Goal: Task Accomplishment & Management: Complete application form

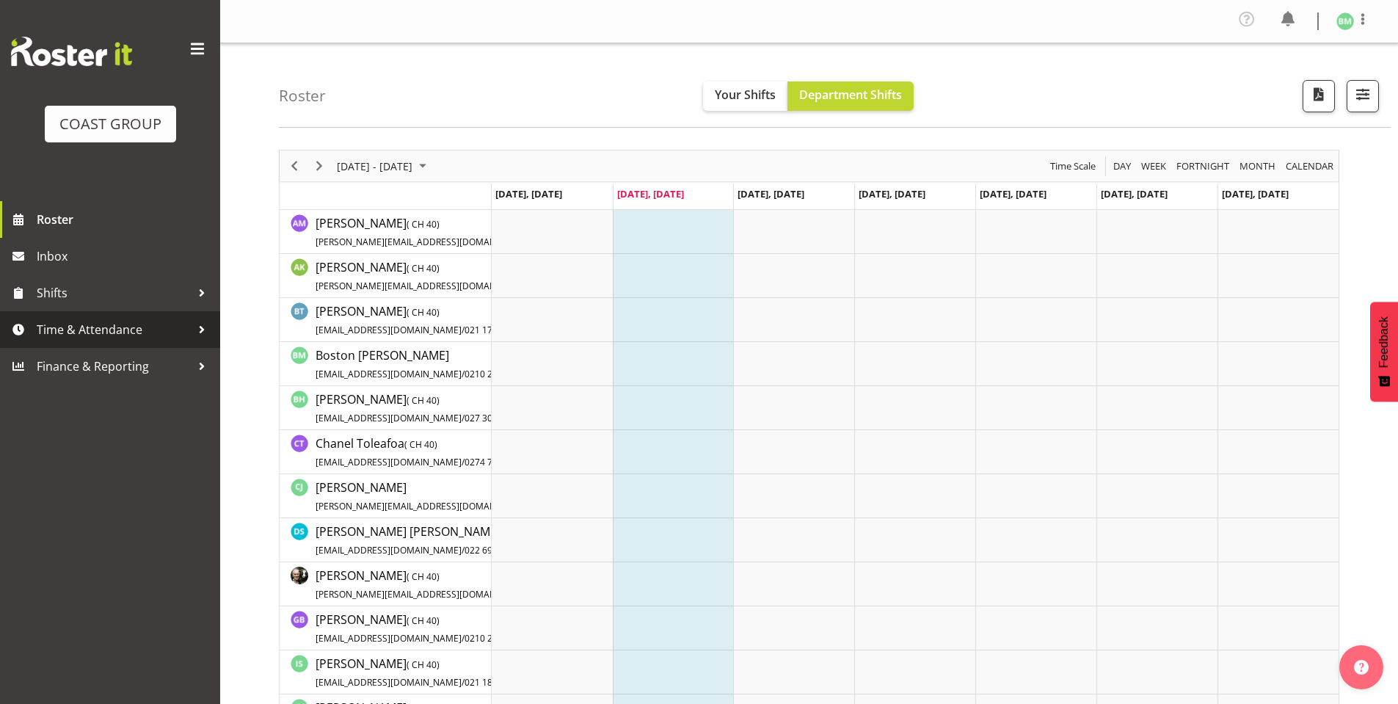
click at [176, 337] on span "Time & Attendance" at bounding box center [114, 329] width 154 height 22
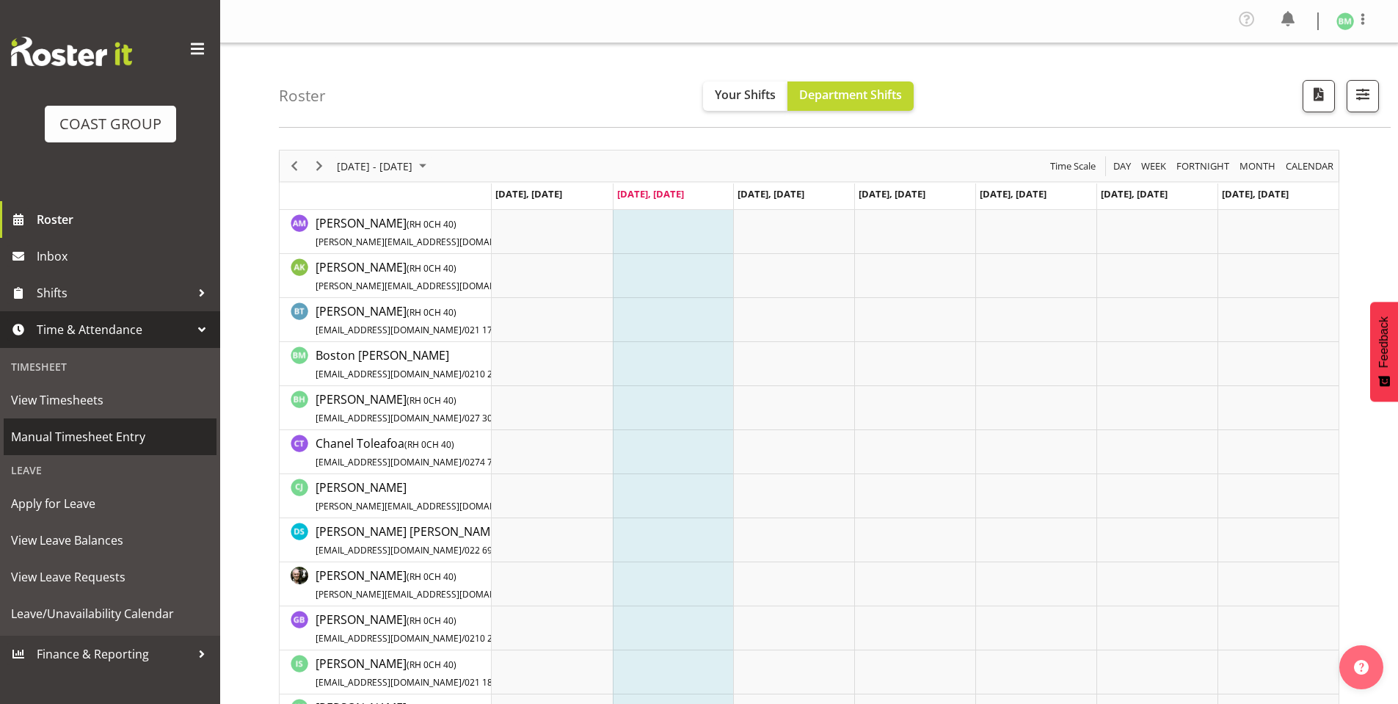
click at [119, 448] on span "Manual Timesheet Entry" at bounding box center [110, 437] width 198 height 22
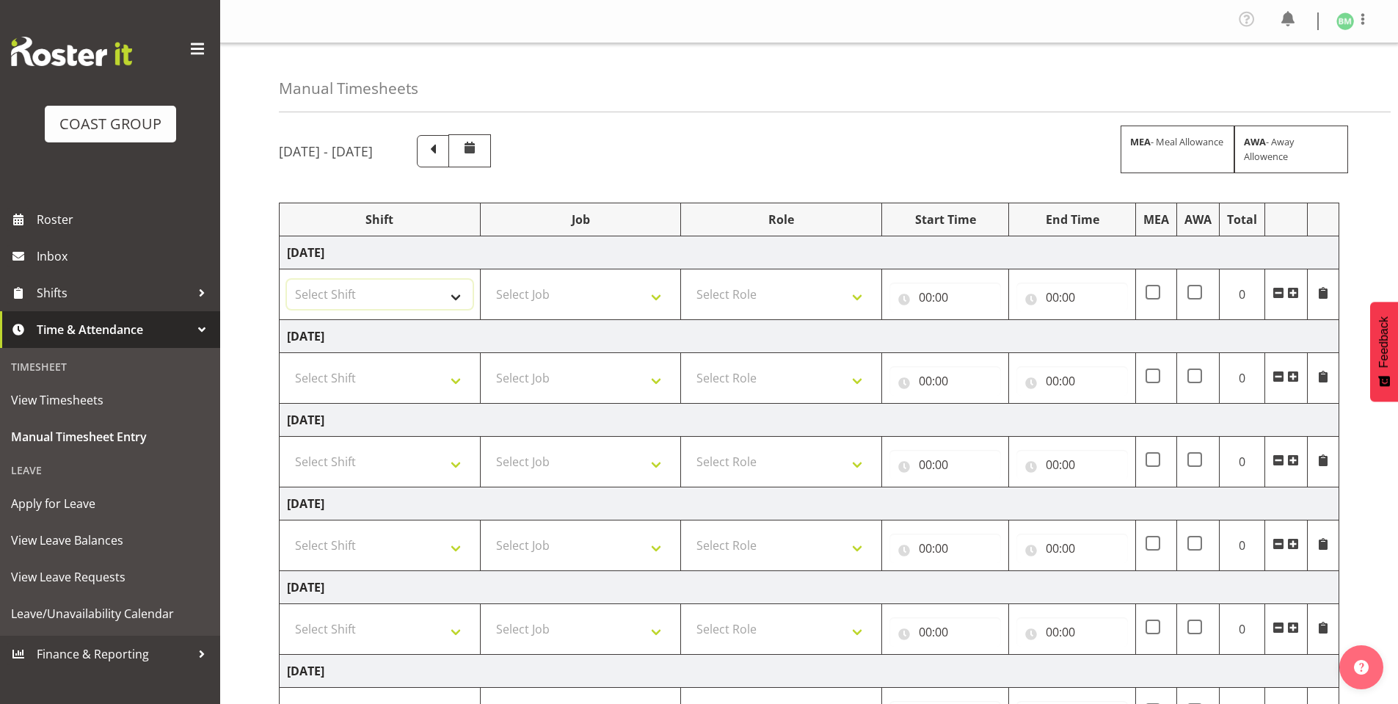
click at [407, 304] on select "Select Shift AKL SIGN ADMIN1 (LEAVE ALONE, DONT MAKE INACTIVE) DW ACCOUNT MANAG…" at bounding box center [380, 294] width 186 height 29
select select "6781"
click at [287, 280] on select "Select Shift AKL SIGN ADMIN1 (LEAVE ALONE, DONT MAKE INACTIVE) DW ACCOUNT MANAG…" at bounding box center [380, 294] width 186 height 29
click at [360, 285] on select "AKL SIGN ADMIN1 (LEAVE ALONE, DONT MAKE INACTIVE) DW ACCOUNT MANAGERS DW AKL PR…" at bounding box center [380, 294] width 186 height 29
click at [582, 263] on td "[DATE]" at bounding box center [809, 252] width 1059 height 33
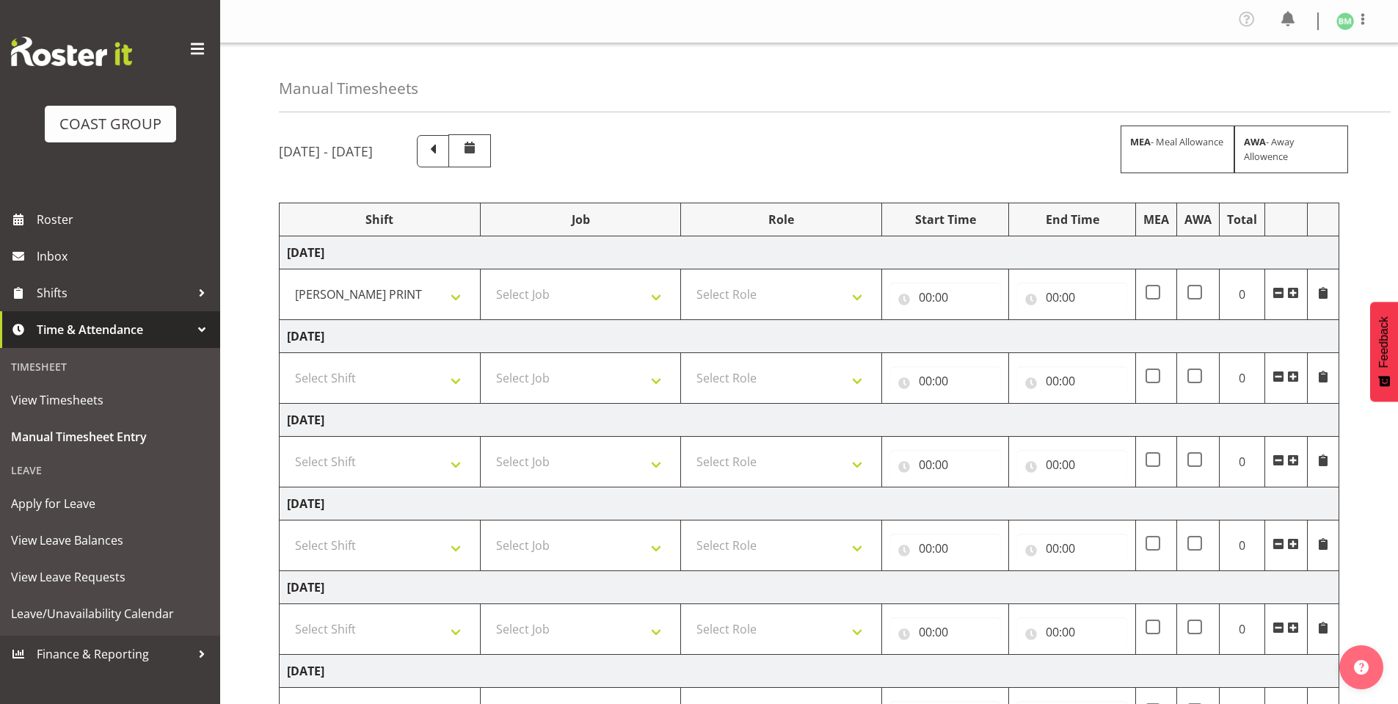
click at [582, 318] on td "Select Job 1 Carlton Events 1 Carlton Hamilton 1 Carlton Wellington 1 EHS WAREH…" at bounding box center [580, 294] width 201 height 51
click at [583, 307] on select "Select Job 1 Carlton Events 1 Carlton Hamilton 1 Carlton Wellington 1 EHS WAREH…" at bounding box center [581, 294] width 186 height 29
click at [569, 296] on select "1 Carlton Events 1 Carlton Hamilton 1 Carlton Wellington 1 EHS WAREHOUSE/OFFICE…" at bounding box center [581, 294] width 186 height 29
select select "9464"
click at [488, 280] on select "1 Carlton Events 1 Carlton Hamilton 1 Carlton Wellington 1 EHS WAREHOUSE/OFFICE…" at bounding box center [581, 294] width 186 height 29
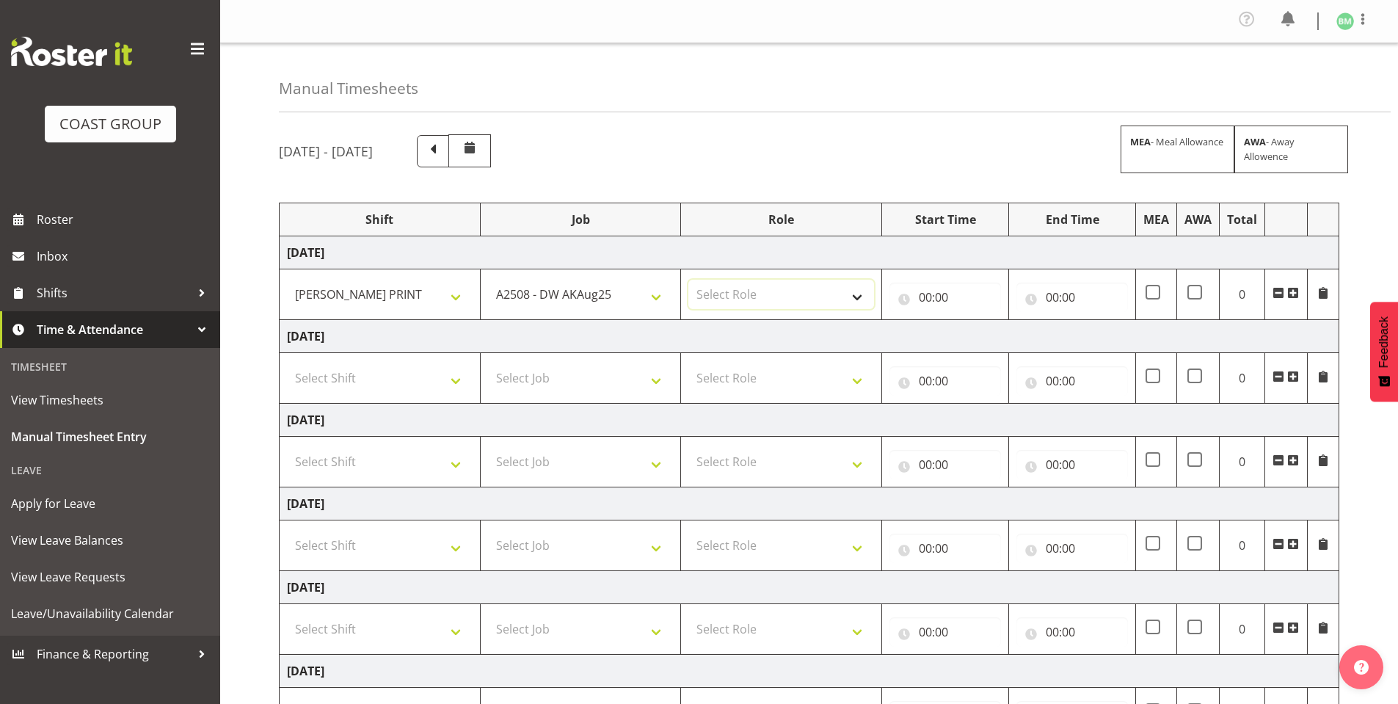
click at [724, 307] on select "Select Role SIGN SHOP" at bounding box center [781, 294] width 186 height 29
select select "541"
click at [688, 280] on select "Select Role SIGN SHOP" at bounding box center [781, 294] width 186 height 29
click at [897, 299] on input "00:00" at bounding box center [945, 296] width 112 height 29
click at [1004, 335] on span ":" at bounding box center [1006, 339] width 5 height 37
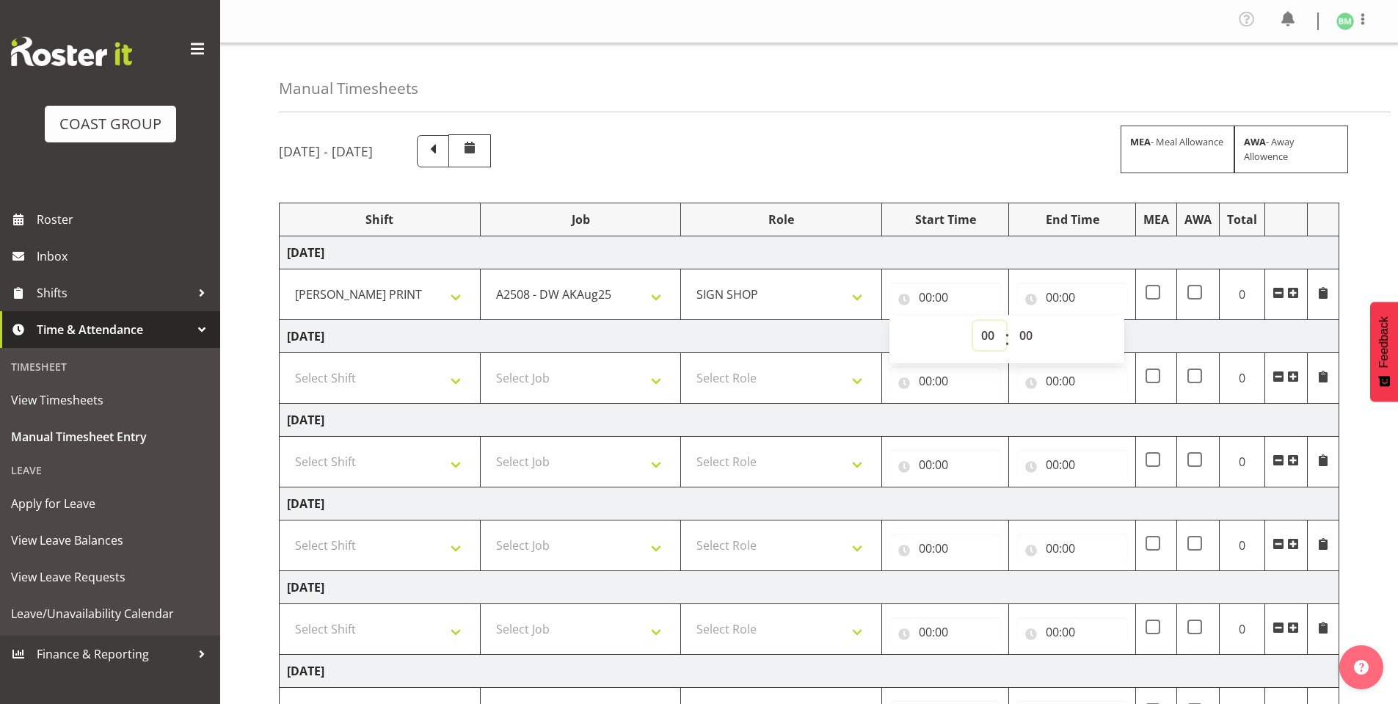
click at [998, 335] on select "00 01 02 03 04 05 06 07 08 09 10 11 12 13 14 15 16 17 18 19 20 21 22 23" at bounding box center [989, 335] width 33 height 29
select select "7"
click at [973, 321] on select "00 01 02 03 04 05 06 07 08 09 10 11 12 13 14 15 16 17 18 19 20 21 22 23" at bounding box center [989, 335] width 33 height 29
type input "07:00"
click at [1035, 301] on input "00:00" at bounding box center [1072, 296] width 112 height 29
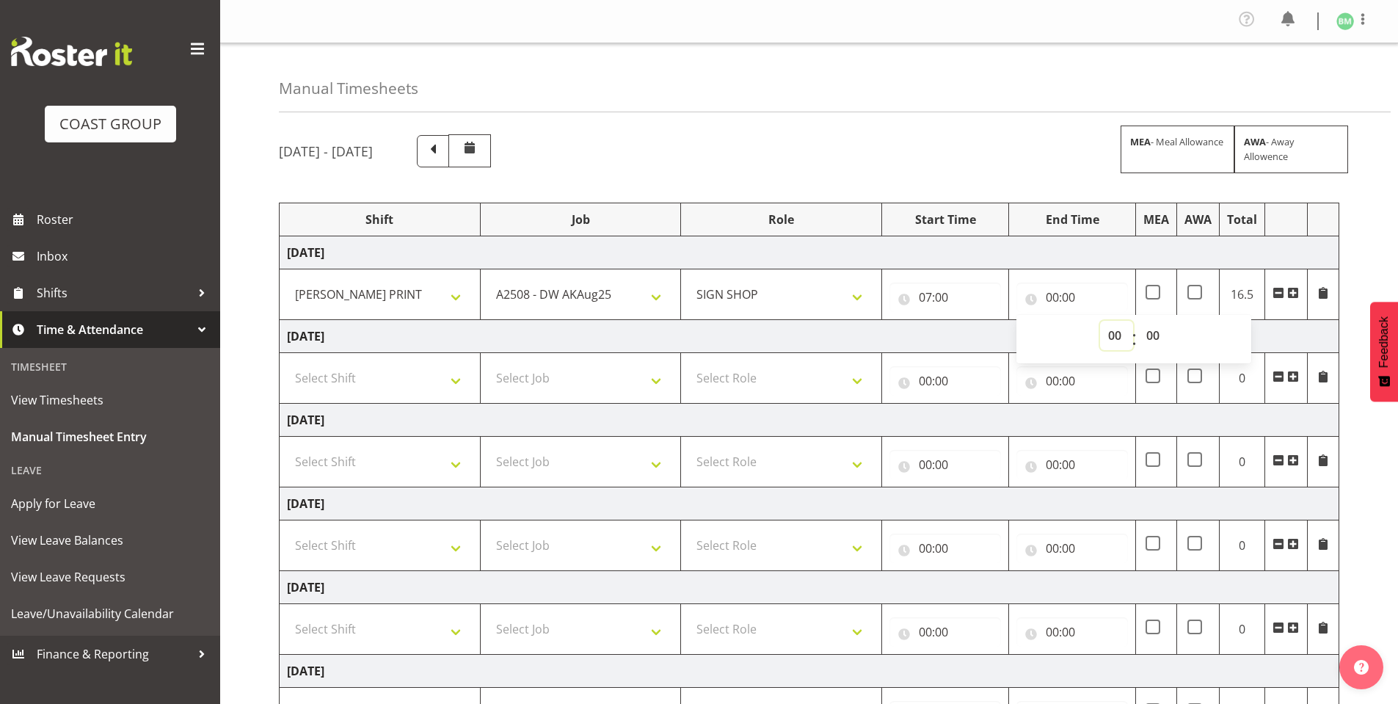
click at [1119, 335] on select "00 01 02 03 04 05 06 07 08 09 10 11 12 13 14 15 16 17 18 19 20 21 22 23" at bounding box center [1116, 335] width 33 height 29
select select "15"
click at [1100, 321] on select "00 01 02 03 04 05 06 07 08 09 10 11 12 13 14 15 16 17 18 19 20 21 22 23" at bounding box center [1116, 335] width 33 height 29
type input "15:00"
click at [361, 376] on select "Select Shift AKL SIGN ADMIN1 (LEAVE ALONE, DONT MAKE INACTIVE) DW ACCOUNT MANAG…" at bounding box center [380, 377] width 186 height 29
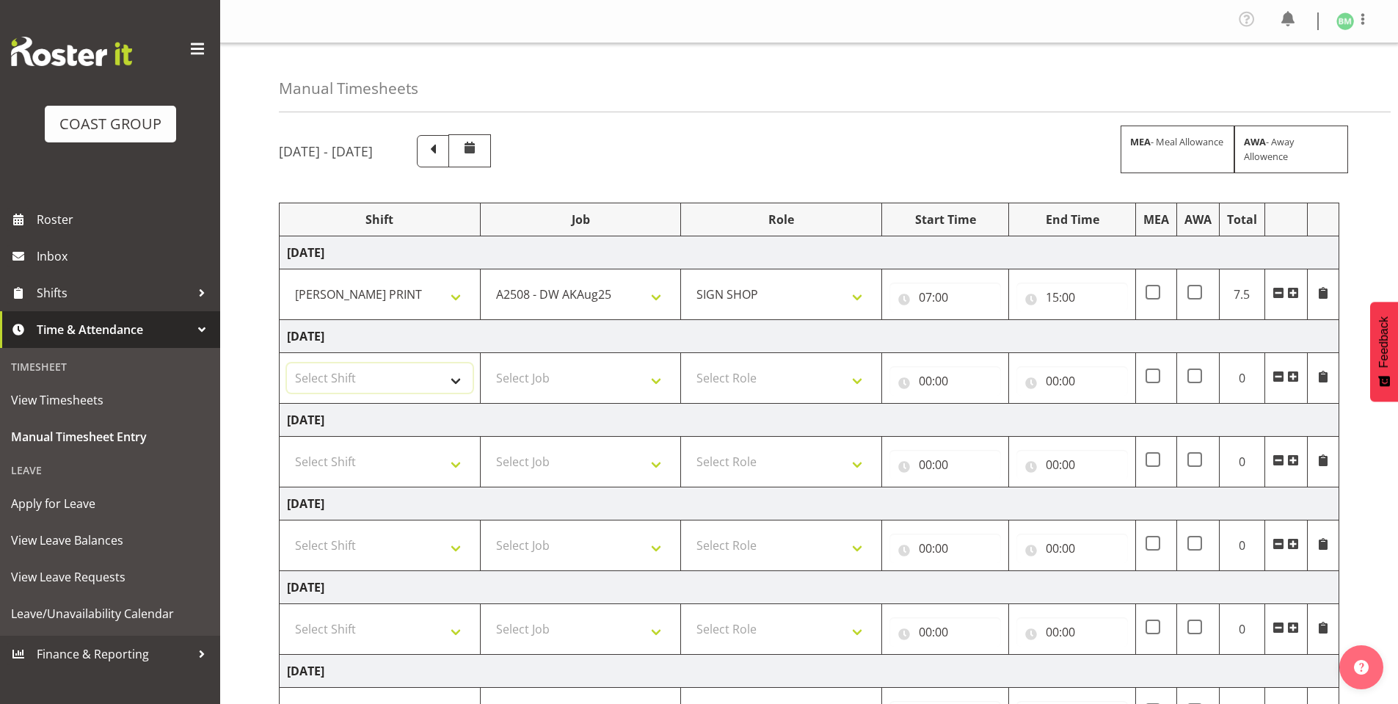
select select "6781"
click at [287, 363] on select "Select Shift AKL SIGN ADMIN1 (LEAVE ALONE, DONT MAKE INACTIVE) DW ACCOUNT MANAG…" at bounding box center [380, 377] width 186 height 29
click at [573, 370] on select "Select Job 1 Carlton Events 1 Carlton Hamilton 1 Carlton Wellington 1 EHS WAREH…" at bounding box center [581, 377] width 186 height 29
select select "9464"
click at [488, 363] on select "Select Job 1 Carlton Events 1 Carlton Hamilton 1 Carlton Wellington 1 EHS WAREH…" at bounding box center [581, 377] width 186 height 29
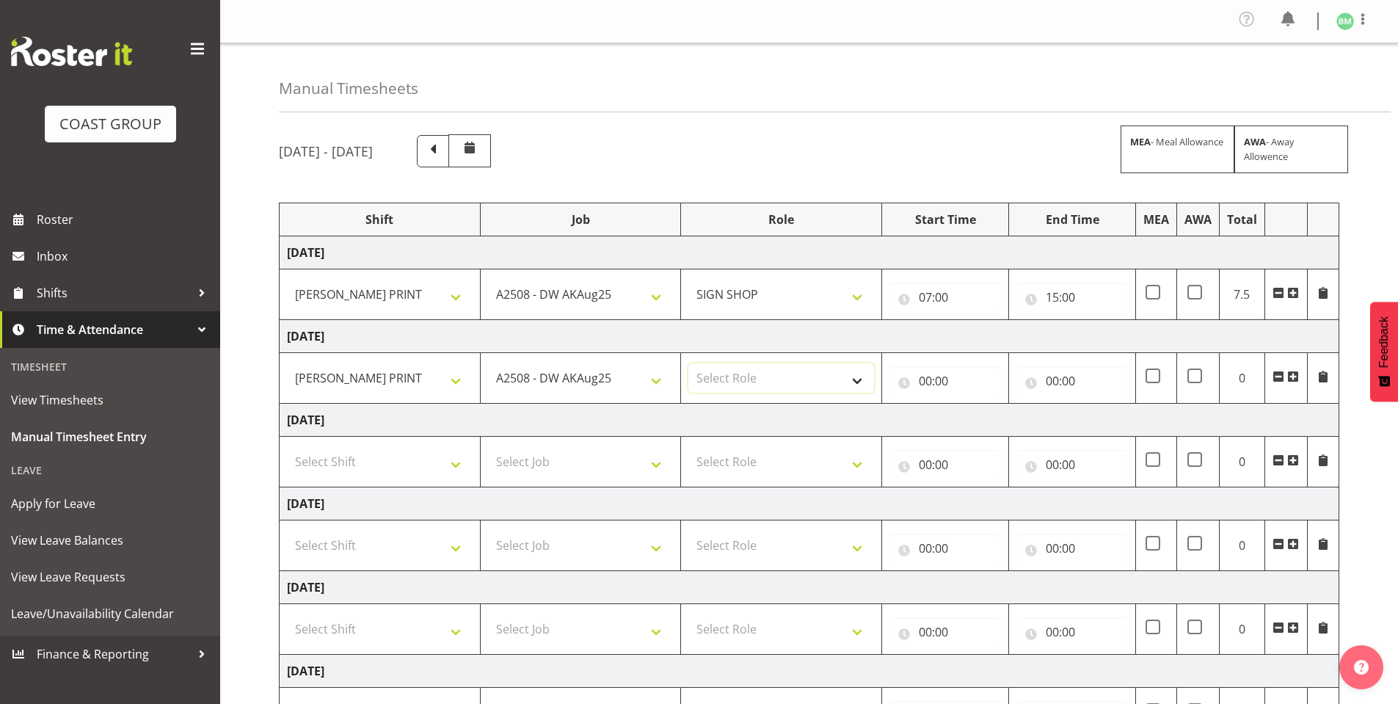
click at [698, 388] on select "Select Role SIGN SHOP" at bounding box center [781, 377] width 186 height 29
select select "541"
click at [688, 363] on select "Select Role SIGN SHOP" at bounding box center [781, 377] width 186 height 29
click at [898, 376] on input "00:00" at bounding box center [945, 380] width 112 height 29
click at [982, 420] on select "00 01 02 03 04 05 06 07 08 09 10 11 12 13 14 15 16 17 18 19 20 21 22 23" at bounding box center [989, 418] width 33 height 29
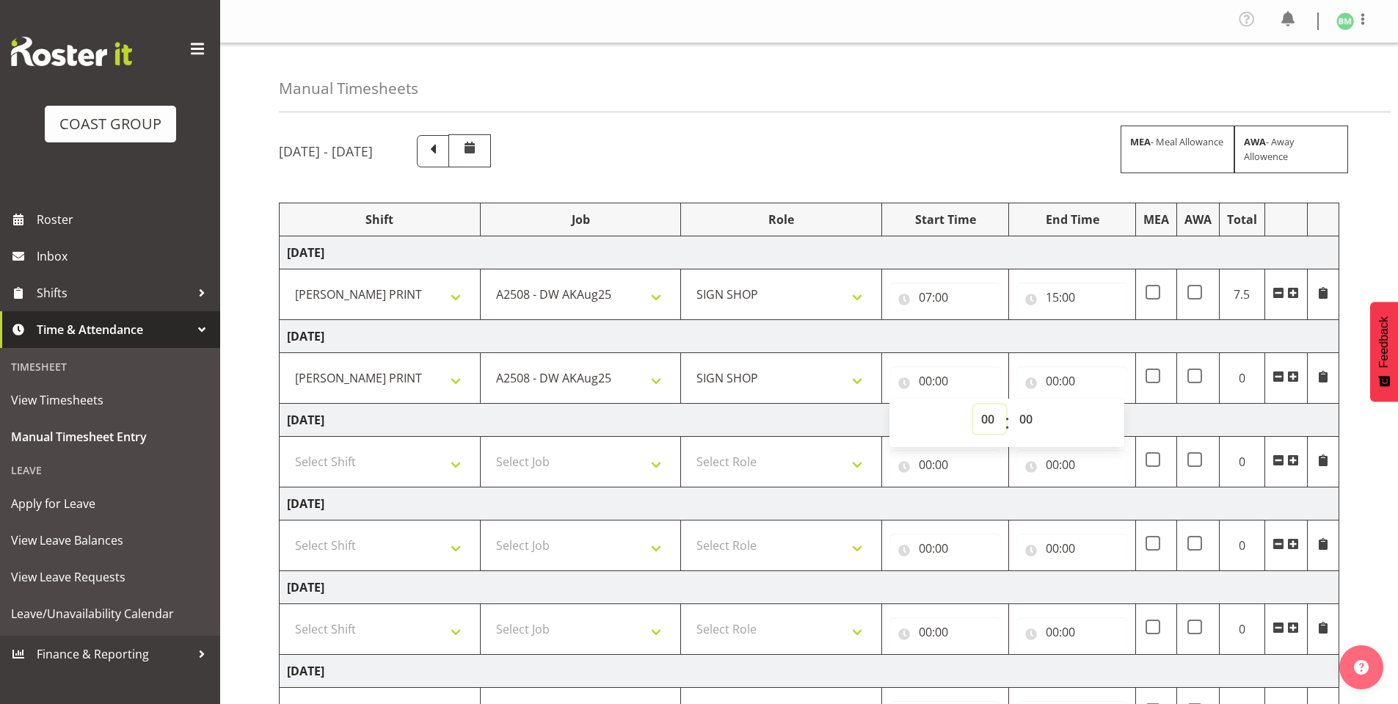
select select "7"
click at [973, 404] on select "00 01 02 03 04 05 06 07 08 09 10 11 12 13 14 15 16 17 18 19 20 21 22 23" at bounding box center [989, 418] width 33 height 29
type input "07:00"
click at [1022, 379] on input "00:00" at bounding box center [1072, 380] width 112 height 29
click at [1119, 420] on select "00 01 02 03 04 05 06 07 08 09 10 11 12 13 14 15 16 17 18 19 20 21 22 23" at bounding box center [1116, 418] width 33 height 29
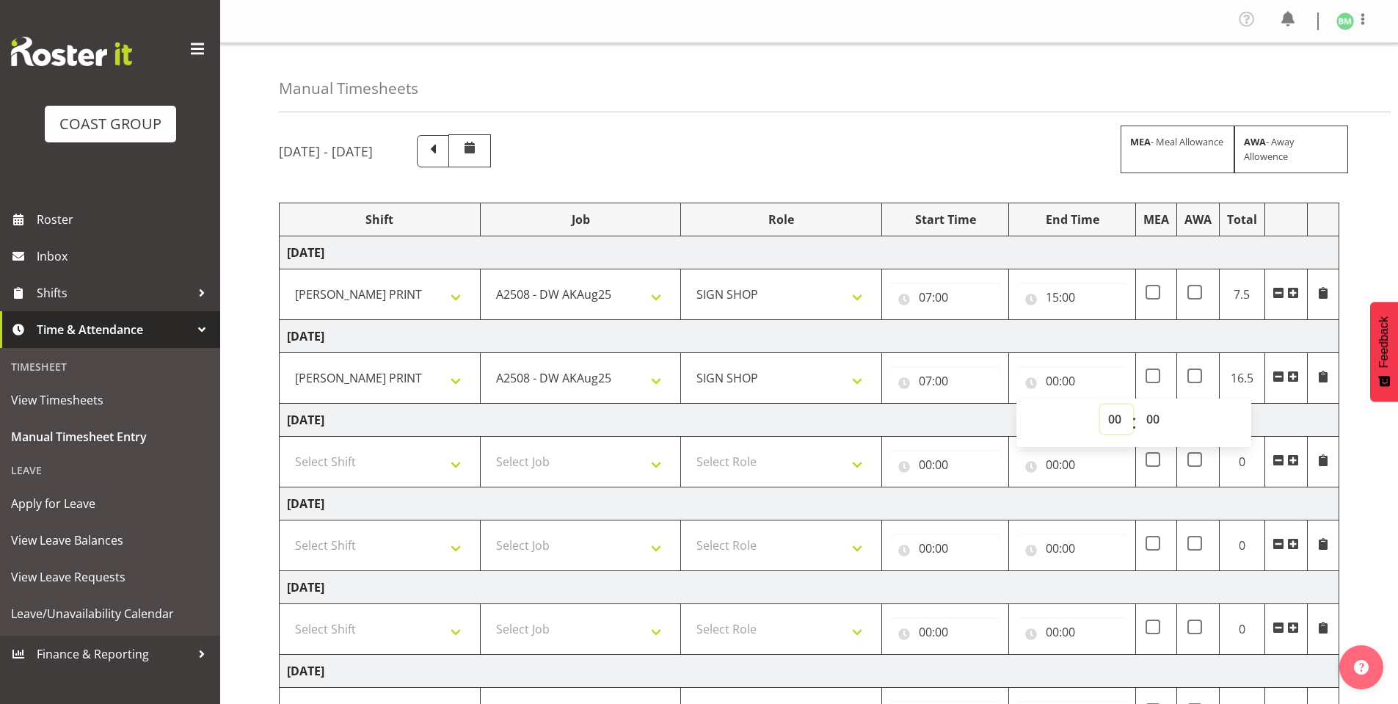
select select "15"
click at [1100, 404] on select "00 01 02 03 04 05 06 07 08 09 10 11 12 13 14 15 16 17 18 19 20 21 22 23" at bounding box center [1116, 418] width 33 height 29
type input "15:00"
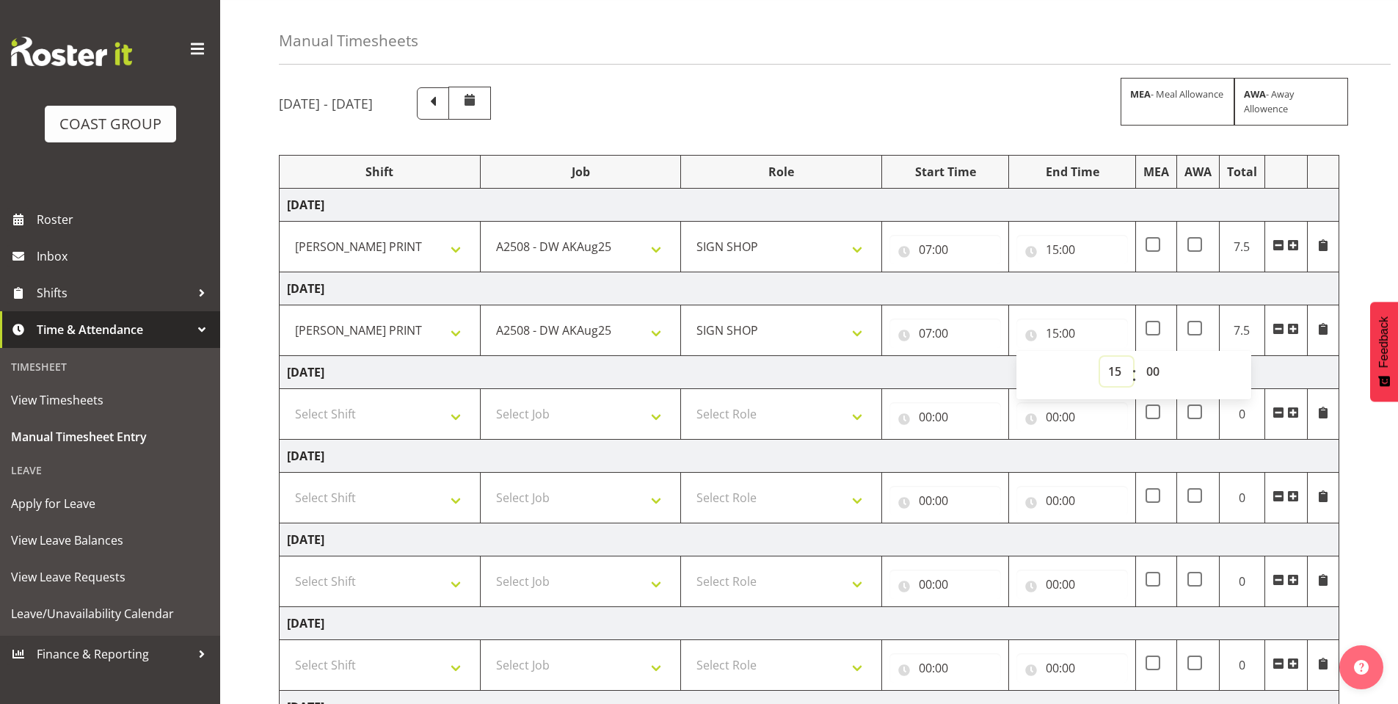
scroll to position [73, 0]
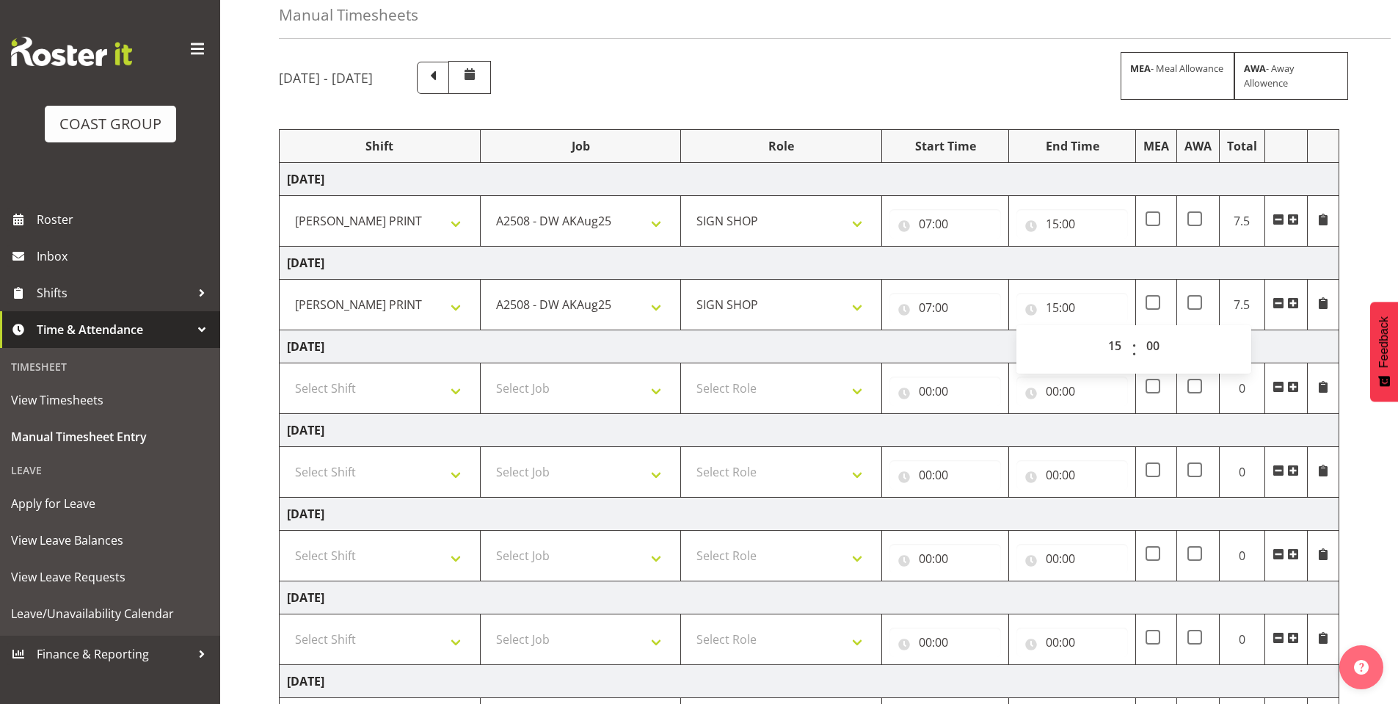
click at [366, 371] on td "Select Shift AKL SIGN ADMIN1 (LEAVE ALONE, DONT MAKE INACTIVE) DW ACCOUNT MANAG…" at bounding box center [380, 388] width 201 height 51
click at [368, 375] on select "Select Shift AKL SIGN ADMIN1 (LEAVE ALONE, DONT MAKE INACTIVE) DW ACCOUNT MANAG…" at bounding box center [380, 387] width 186 height 29
select select "6781"
click at [287, 373] on select "Select Shift AKL SIGN ADMIN1 (LEAVE ALONE, DONT MAKE INACTIVE) DW ACCOUNT MANAG…" at bounding box center [380, 387] width 186 height 29
click at [512, 387] on select "Select Job 1 Carlton Events 1 Carlton Hamilton 1 Carlton Wellington 1 EHS WAREH…" at bounding box center [581, 387] width 186 height 29
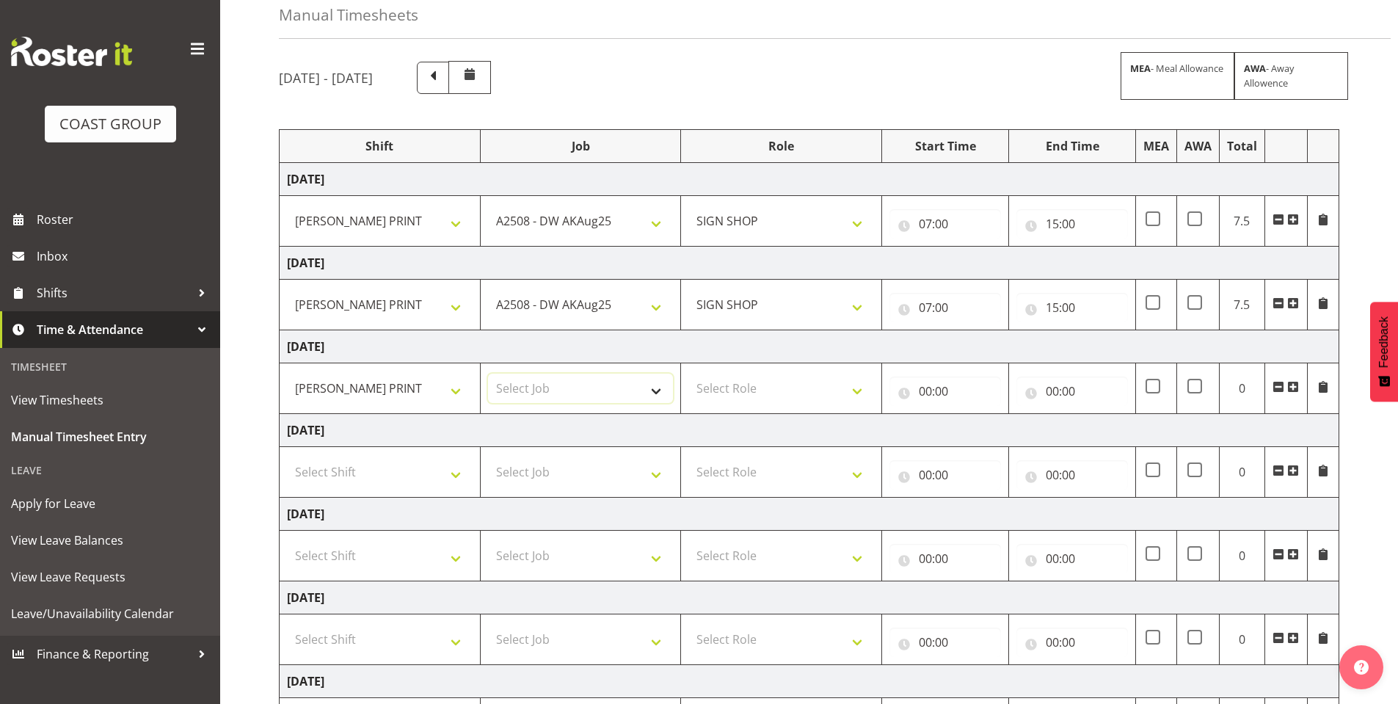
select select "9464"
click at [488, 373] on select "Select Job 1 Carlton Events 1 Carlton Hamilton 1 Carlton Wellington 1 EHS WAREH…" at bounding box center [581, 387] width 186 height 29
click at [696, 388] on select "Select Role SIGN SHOP" at bounding box center [781, 387] width 186 height 29
select select "541"
click at [688, 373] on select "Select Role SIGN SHOP" at bounding box center [781, 387] width 186 height 29
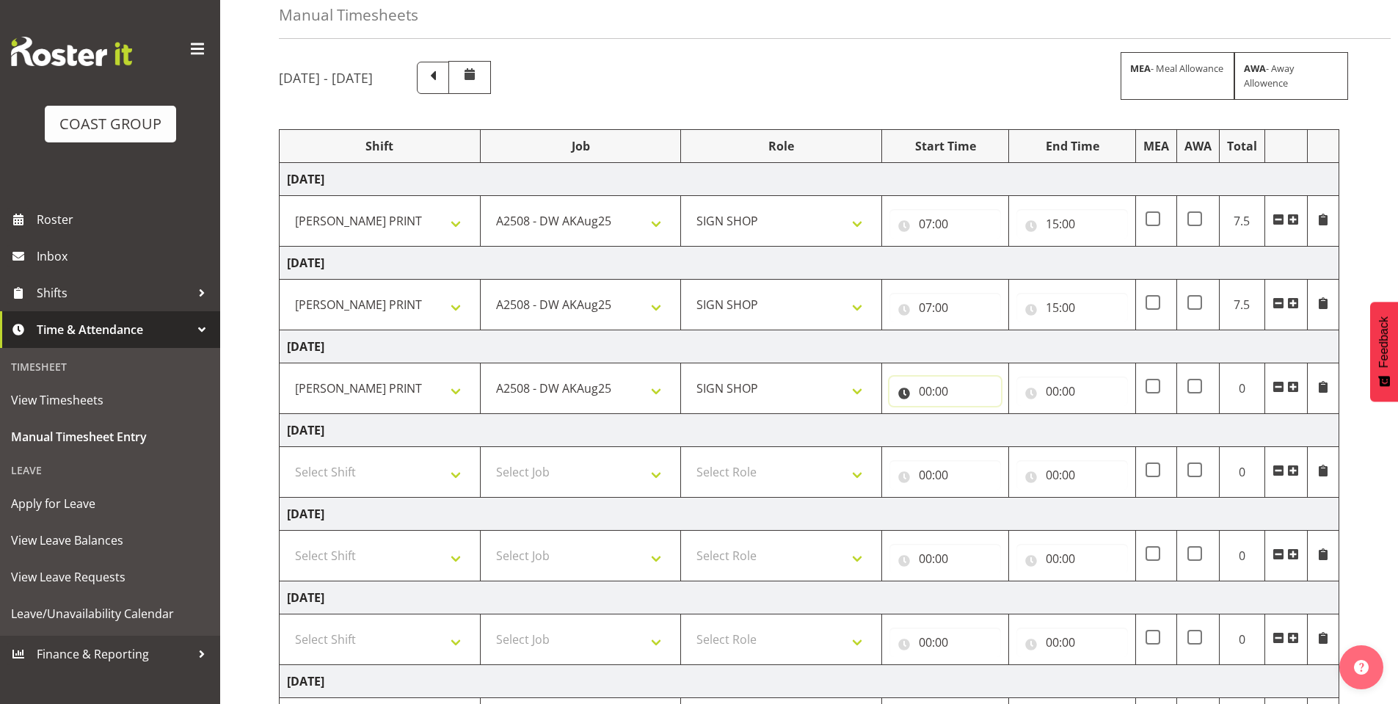
click at [900, 391] on input "00:00" at bounding box center [945, 390] width 112 height 29
click at [974, 437] on select "00 01 02 03 04 05 06 07 08 09 10 11 12 13 14 15 16 17 18 19 20 21 22 23" at bounding box center [989, 429] width 33 height 29
click at [968, 137] on div "Start Time" at bounding box center [945, 146] width 112 height 18
click at [910, 396] on input "00:00" at bounding box center [945, 390] width 112 height 29
click at [975, 439] on select "00 01 02 03 04 05 06 07 08 09 10 11 12 13 14 15 16 17 18 19 20 21 22 23" at bounding box center [989, 429] width 33 height 29
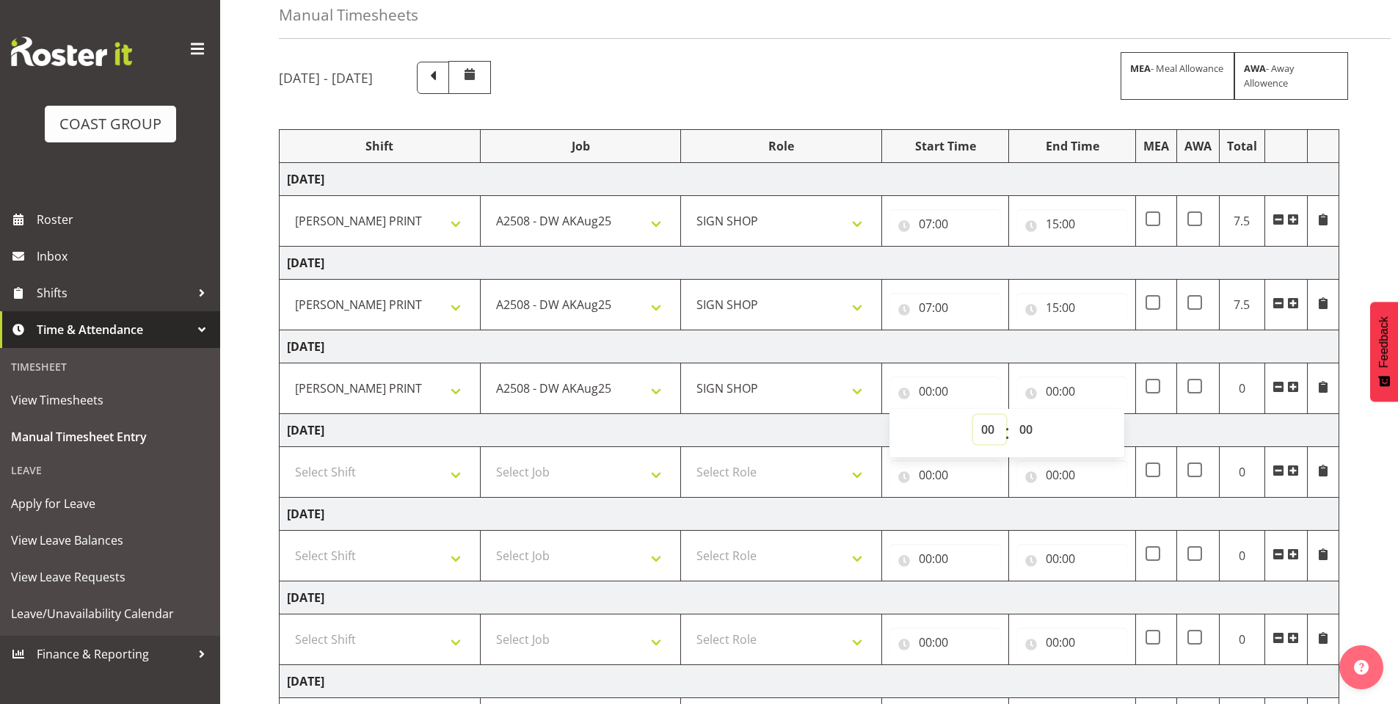
select select "7"
click at [973, 415] on select "00 01 02 03 04 05 06 07 08 09 10 11 12 13 14 15 16 17 18 19 20 21 22 23" at bounding box center [989, 429] width 33 height 29
type input "07:00"
click at [1034, 396] on input "00:00" at bounding box center [1072, 390] width 112 height 29
click at [1110, 428] on select "00 01 02 03 04 05 06 07 08 09 10 11 12 13 14 15 16 17 18 19 20 21 22 23" at bounding box center [1116, 429] width 33 height 29
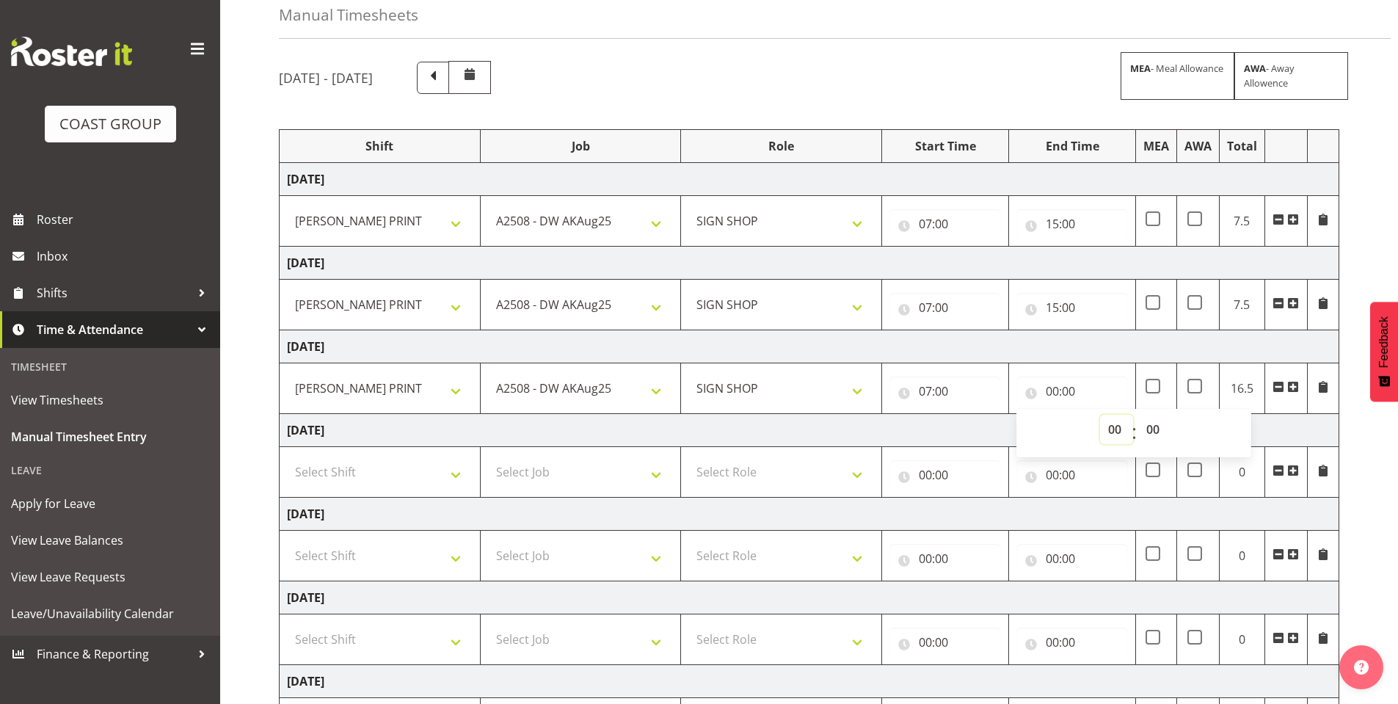
select select "15"
click at [1100, 415] on select "00 01 02 03 04 05 06 07 08 09 10 11 12 13 14 15 16 17 18 19 20 21 22 23" at bounding box center [1116, 429] width 33 height 29
type input "15:00"
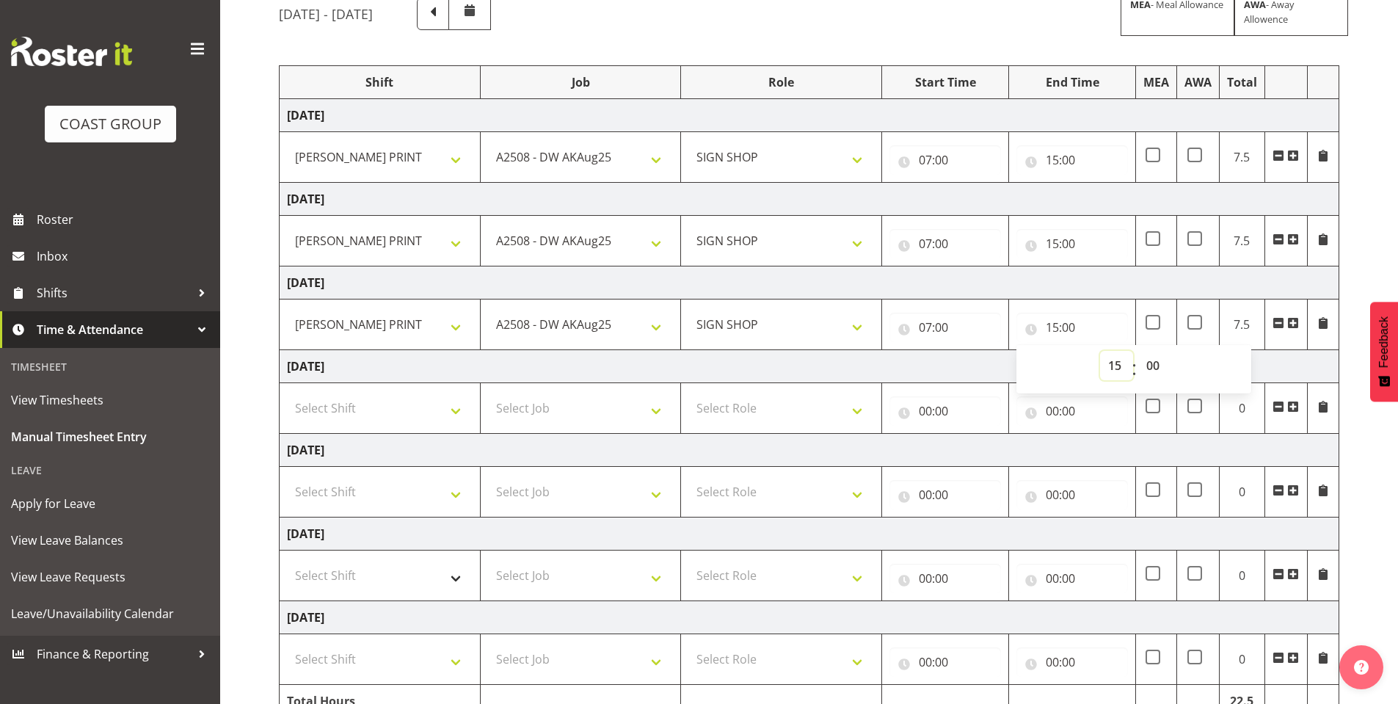
scroll to position [211, 0]
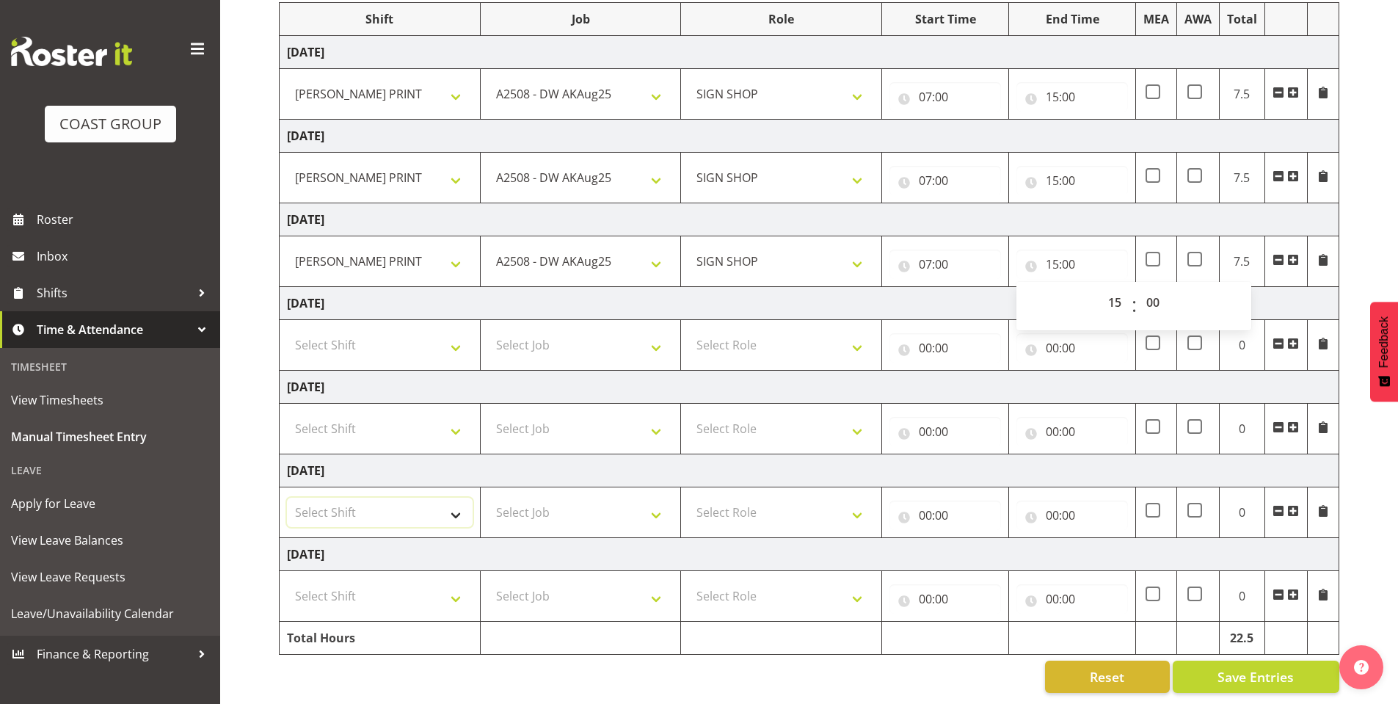
click at [401, 497] on select "Select Shift AKL SIGN ADMIN1 (LEAVE ALONE, DONT MAKE INACTIVE) DW ACCOUNT MANAG…" at bounding box center [380, 511] width 186 height 29
select select "6781"
click at [287, 497] on select "Select Shift AKL SIGN ADMIN1 (LEAVE ALONE, DONT MAKE INACTIVE) DW ACCOUNT MANAG…" at bounding box center [380, 511] width 186 height 29
click at [522, 519] on td "Select Job 1 Carlton Events 1 Carlton Hamilton 1 Carlton Wellington 1 EHS WAREH…" at bounding box center [580, 512] width 201 height 51
click at [525, 508] on select "Select Job 1 Carlton Events 1 Carlton Hamilton 1 Carlton Wellington 1 EHS WAREH…" at bounding box center [581, 511] width 186 height 29
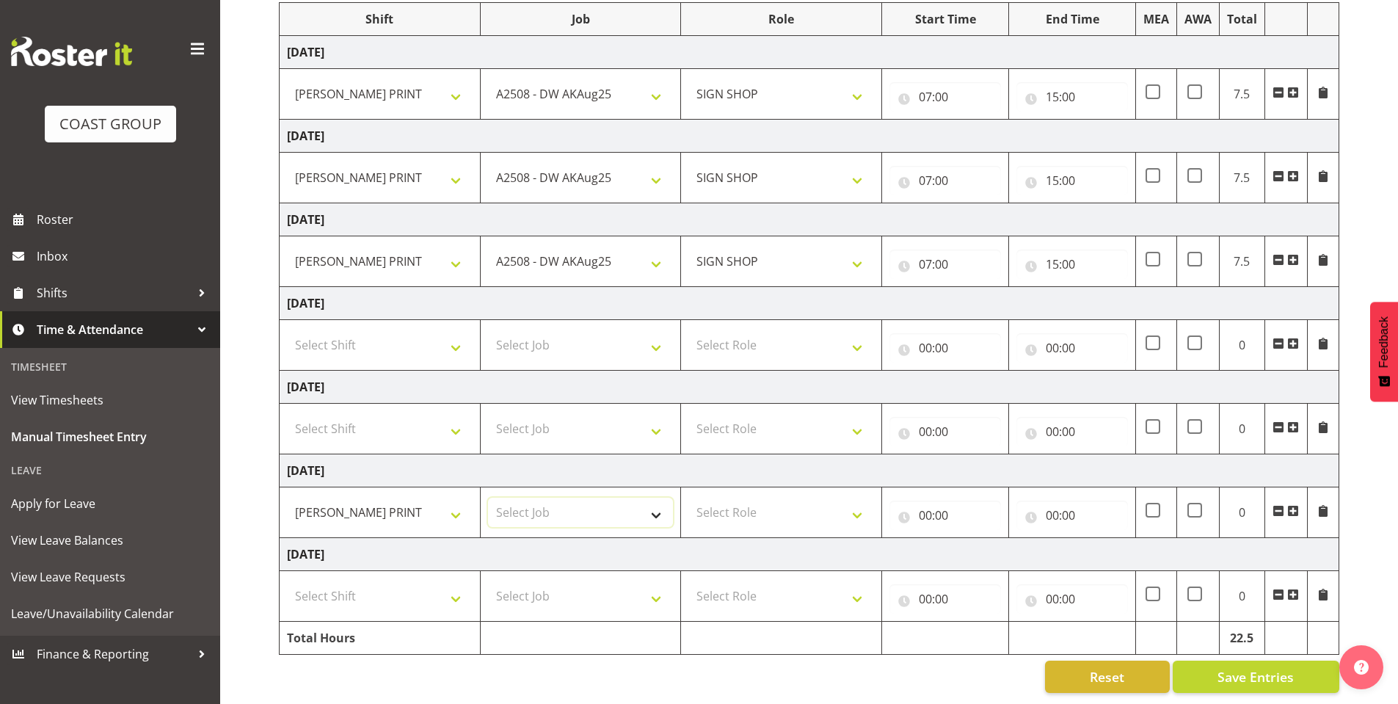
select select "9465"
click at [488, 497] on select "Select Job 1 Carlton Events 1 Carlton Hamilton 1 Carlton Wellington 1 EHS WAREH…" at bounding box center [581, 511] width 186 height 29
click at [748, 497] on select "Select Role SIGN SHOP" at bounding box center [781, 511] width 186 height 29
click at [756, 516] on select "Select Role SIGN SHOP" at bounding box center [781, 511] width 186 height 29
click at [737, 487] on td "Select Role SIGN SHOP" at bounding box center [781, 512] width 201 height 51
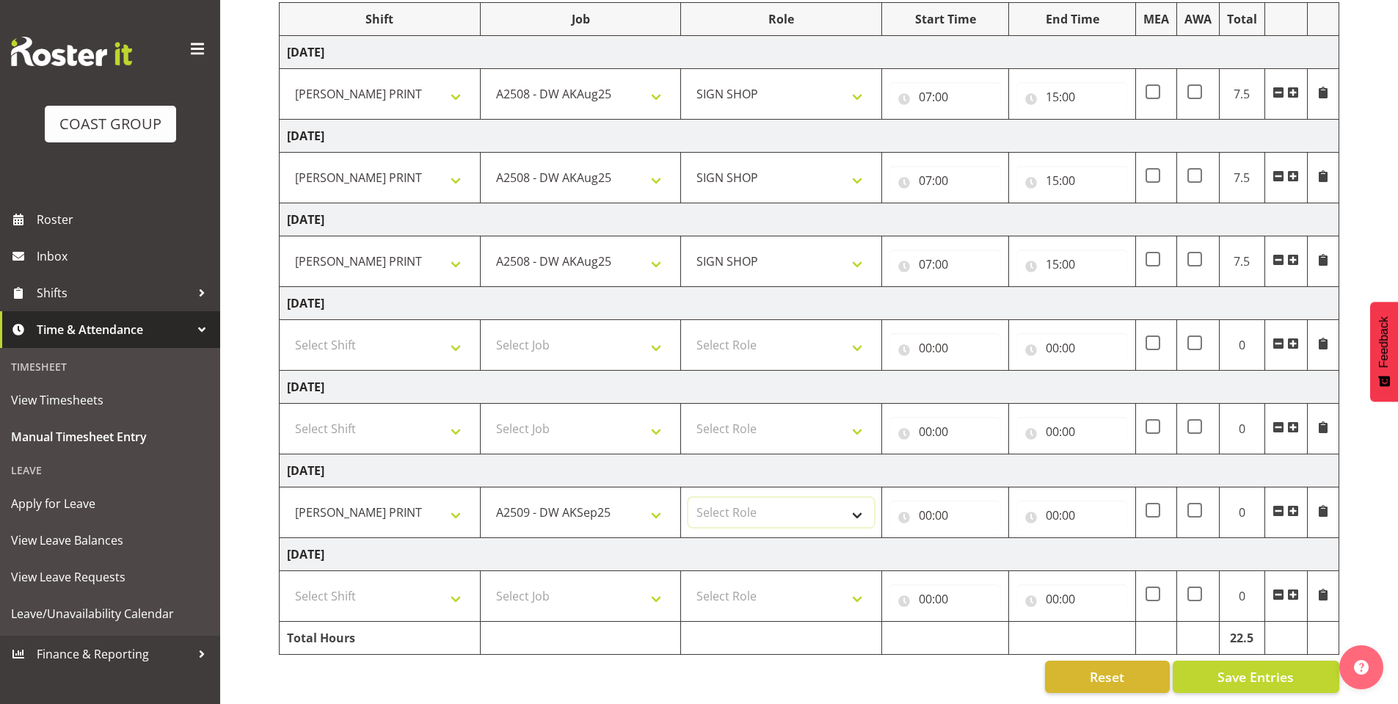
click at [735, 511] on select "Select Role SIGN SHOP" at bounding box center [781, 511] width 186 height 29
select select "541"
click at [688, 497] on select "Select Role SIGN SHOP" at bounding box center [781, 511] width 186 height 29
click at [900, 503] on input "00:00" at bounding box center [945, 514] width 112 height 29
click at [977, 544] on select "00 01 02 03 04 05 06 07 08 09 10 11 12 13 14 15 16 17 18 19 20 21 22 23" at bounding box center [989, 553] width 33 height 29
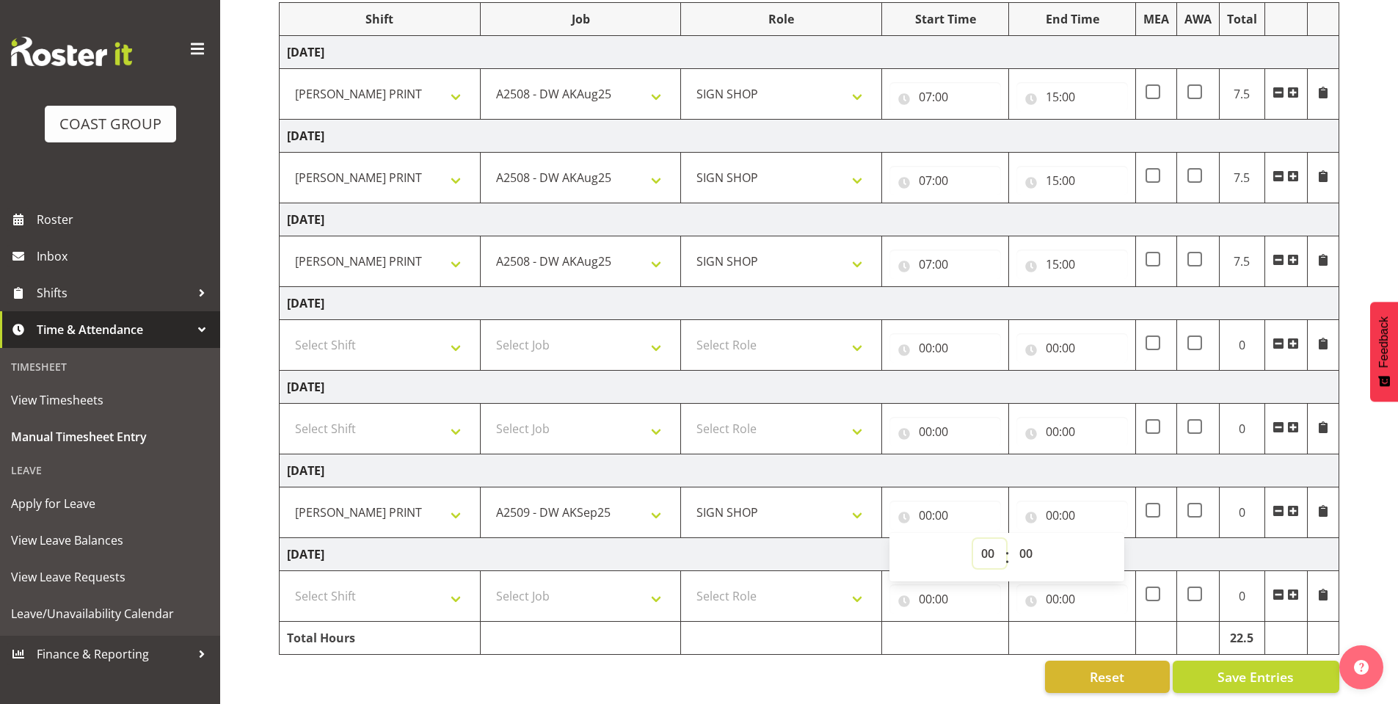
select select "7"
click at [973, 539] on select "00 01 02 03 04 05 06 07 08 09 10 11 12 13 14 15 16 17 18 19 20 21 22 23" at bounding box center [989, 553] width 33 height 29
type input "07:00"
click at [1039, 509] on input "00:00" at bounding box center [1072, 514] width 112 height 29
click at [1132, 547] on span ":" at bounding box center [1133, 557] width 5 height 37
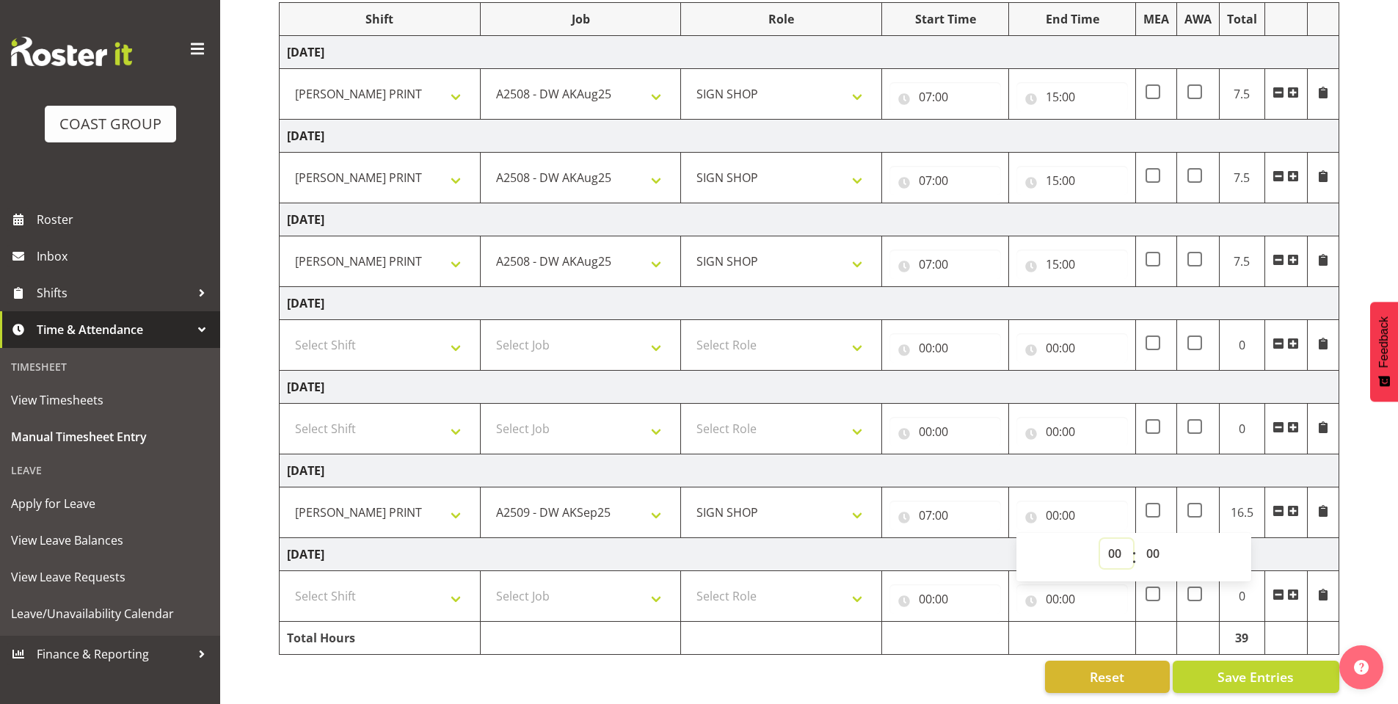
click at [1120, 544] on select "00 01 02 03 04 05 06 07 08 09 10 11 12 13 14 15 16 17 18 19 20 21 22 23" at bounding box center [1116, 553] width 33 height 29
select select "15"
click at [1100, 539] on select "00 01 02 03 04 05 06 07 08 09 10 11 12 13 14 15 16 17 18 19 20 21 22 23" at bounding box center [1116, 553] width 33 height 29
type input "15:00"
click at [917, 550] on td "[DATE]" at bounding box center [809, 554] width 1059 height 33
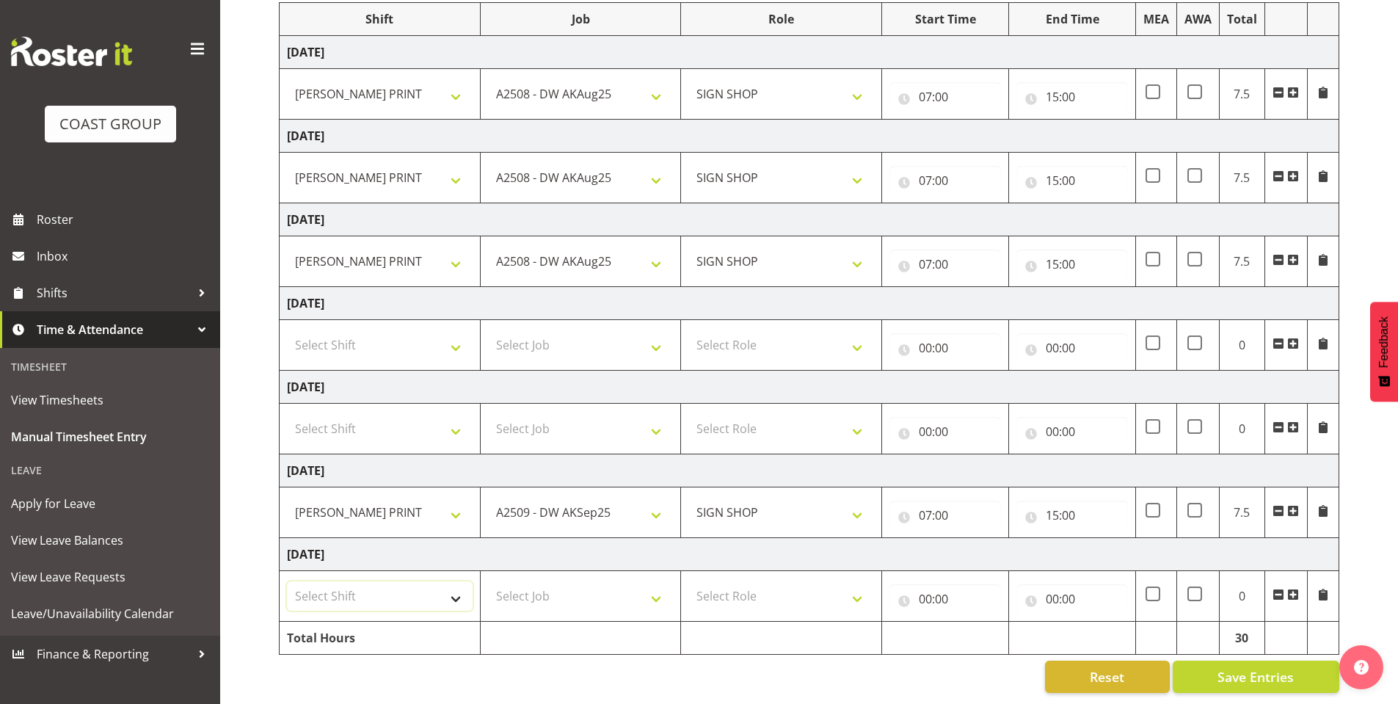
click at [340, 596] on select "Select Shift AKL SIGN ADMIN1 (LEAVE ALONE, DONT MAKE INACTIVE) DW ACCOUNT MANAG…" at bounding box center [380, 595] width 186 height 29
select select "6781"
click at [287, 581] on select "Select Shift AKL SIGN ADMIN1 (LEAVE ALONE, DONT MAKE INACTIVE) DW ACCOUNT MANAG…" at bounding box center [380, 595] width 186 height 29
click at [543, 582] on select "Select Job 1 Carlton Events 1 Carlton Hamilton 1 Carlton Wellington 1 EHS WAREH…" at bounding box center [581, 595] width 186 height 29
select select "9465"
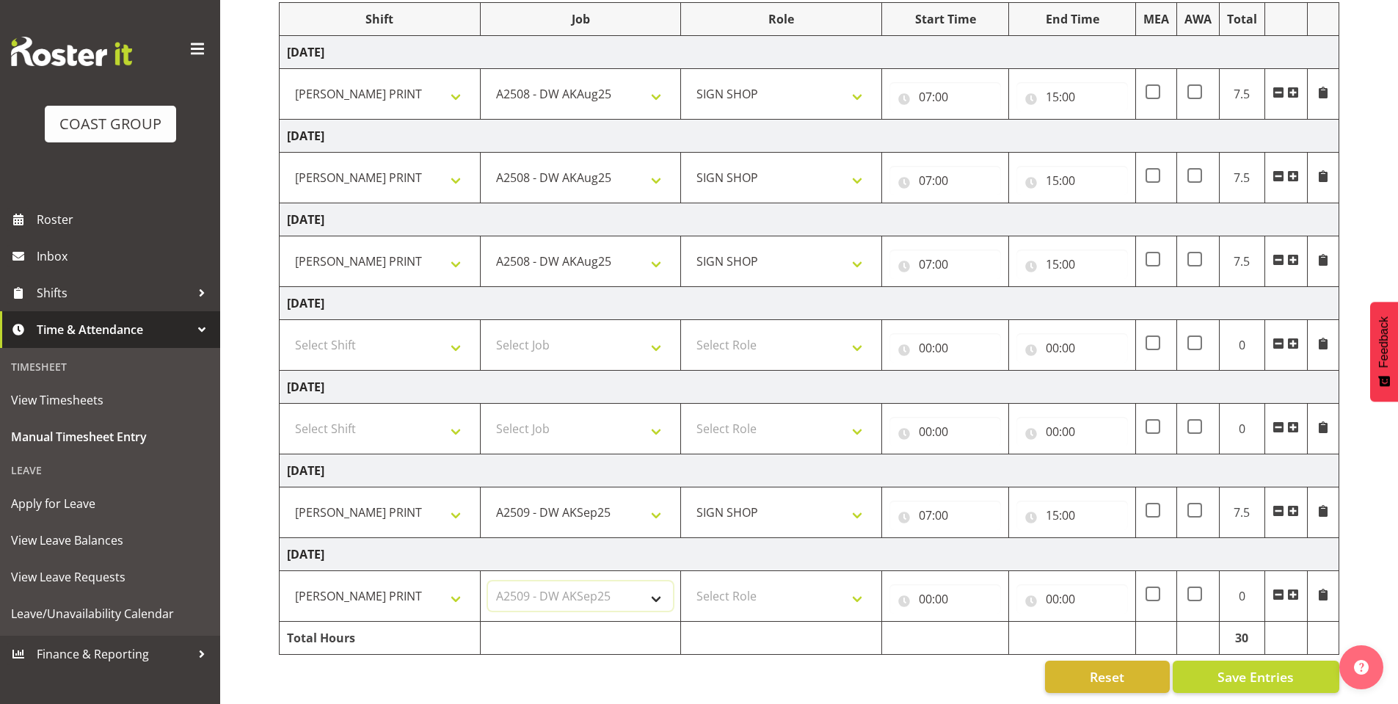
click at [488, 581] on select "Select Job 1 Carlton Events 1 Carlton Hamilton 1 Carlton Wellington 1 EHS WAREH…" at bounding box center [581, 595] width 186 height 29
click at [742, 581] on select "Select Role SIGN SHOP" at bounding box center [781, 595] width 186 height 29
select select "541"
click at [688, 581] on select "Select Role SIGN SHOP" at bounding box center [781, 595] width 186 height 29
click at [925, 584] on input "00:00" at bounding box center [945, 598] width 112 height 29
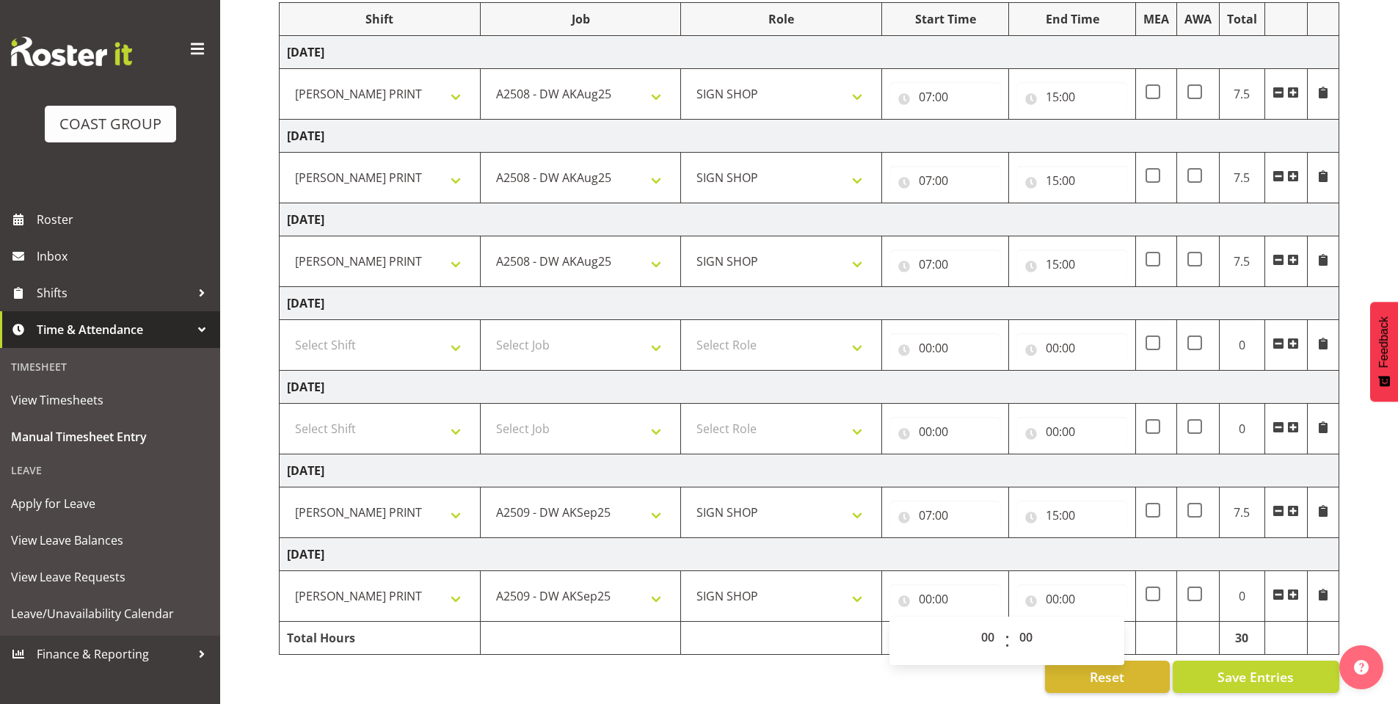
click at [1006, 635] on span ":" at bounding box center [1006, 640] width 5 height 37
click at [989, 624] on select "00 01 02 03 04 05 06 07 08 09 10 11 12 13 14 15 16 17 18 19 20 21 22 23" at bounding box center [989, 636] width 33 height 29
select select "7"
click at [973, 622] on select "00 01 02 03 04 05 06 07 08 09 10 11 12 13 14 15 16 17 18 19 20 21 22 23" at bounding box center [989, 636] width 33 height 29
type input "07:00"
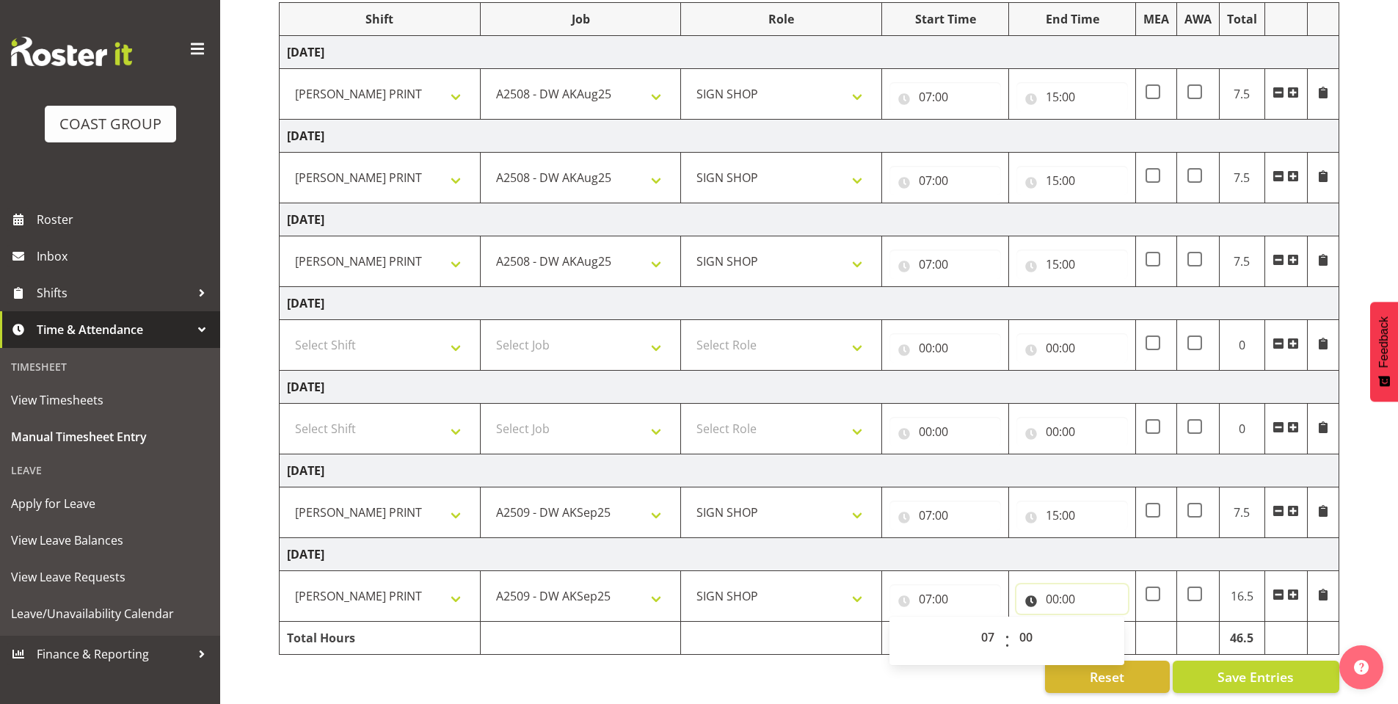
click at [1030, 589] on input "00:00" at bounding box center [1072, 598] width 112 height 29
click at [1103, 623] on select "00 01 02 03 04 05 06 07 08 09 10 11 12 13 14 15 16 17 18 19 20 21 22 23" at bounding box center [1116, 636] width 33 height 29
select select "15"
click at [1100, 622] on select "00 01 02 03 04 05 06 07 08 09 10 11 12 13 14 15 16 17 18 19 20 21 22 23" at bounding box center [1116, 636] width 33 height 29
type input "15:00"
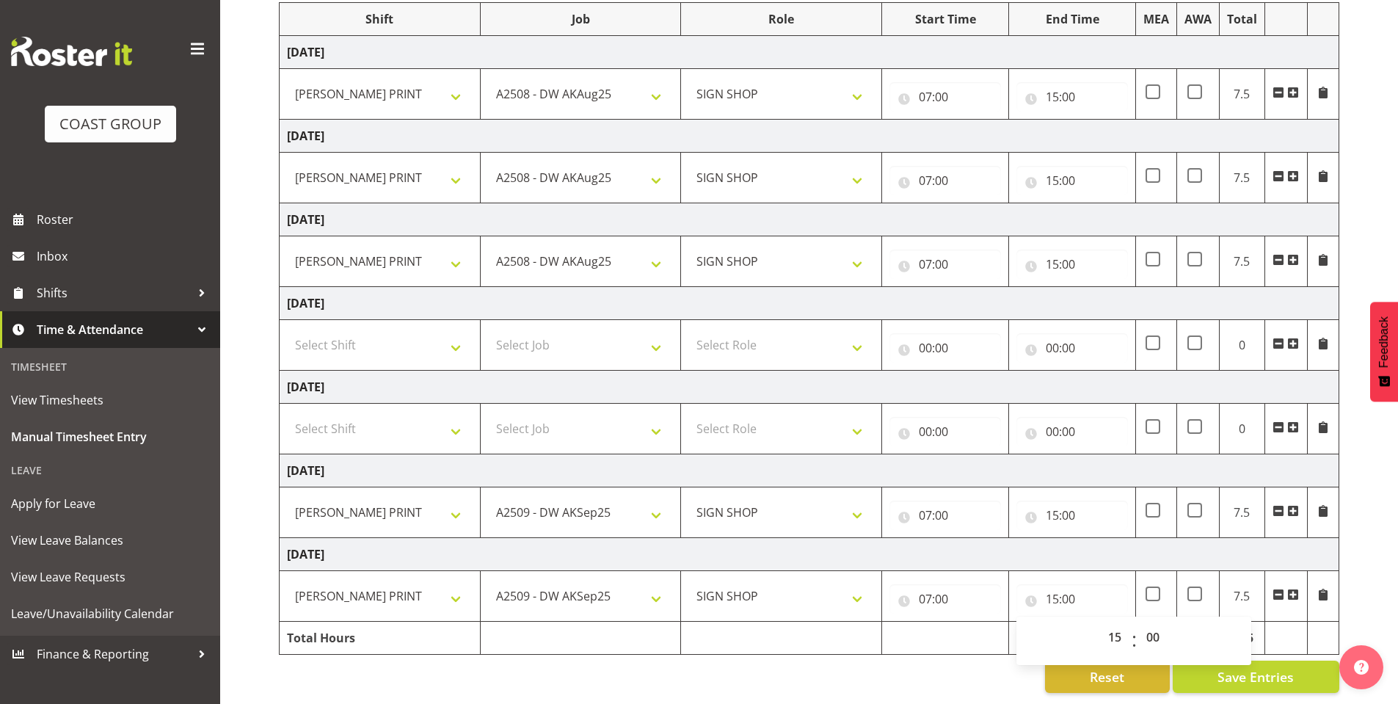
click at [1057, 538] on td "[DATE]" at bounding box center [809, 554] width 1059 height 33
click at [1246, 667] on span "Save Entries" at bounding box center [1255, 676] width 76 height 19
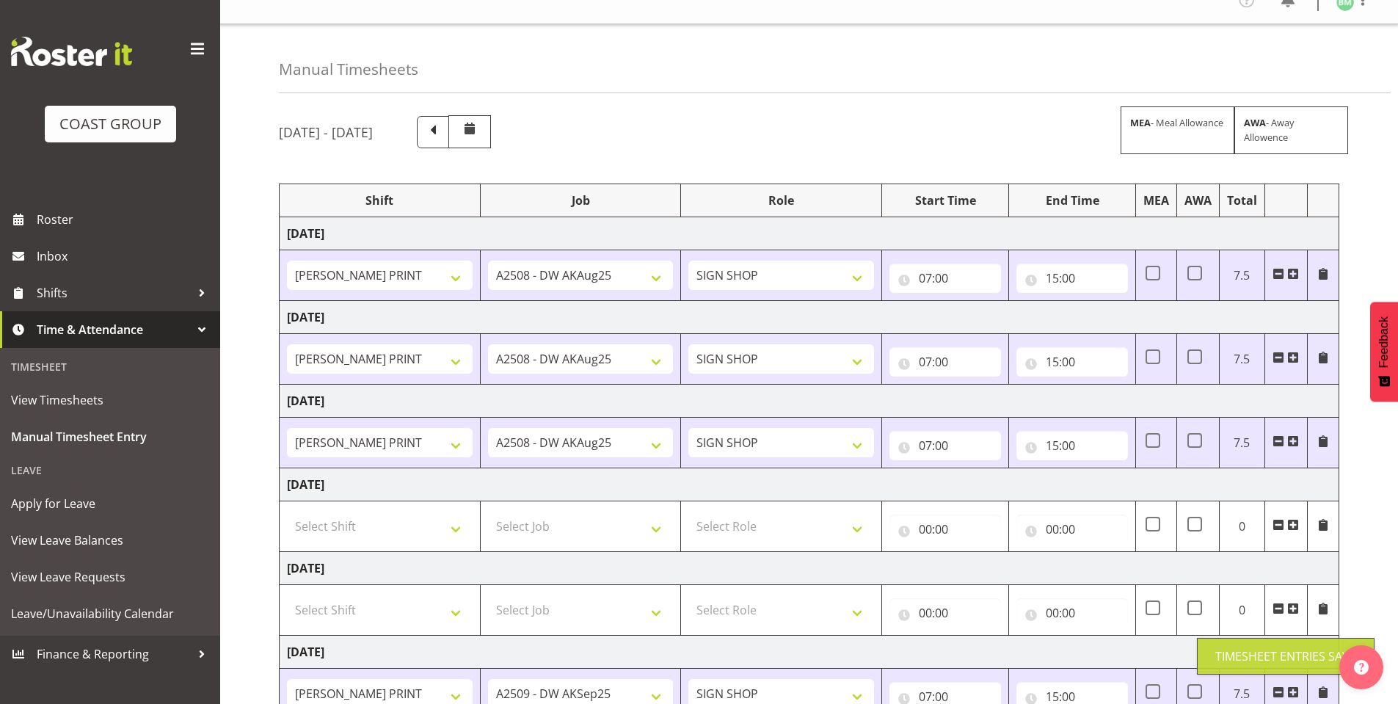
scroll to position [0, 0]
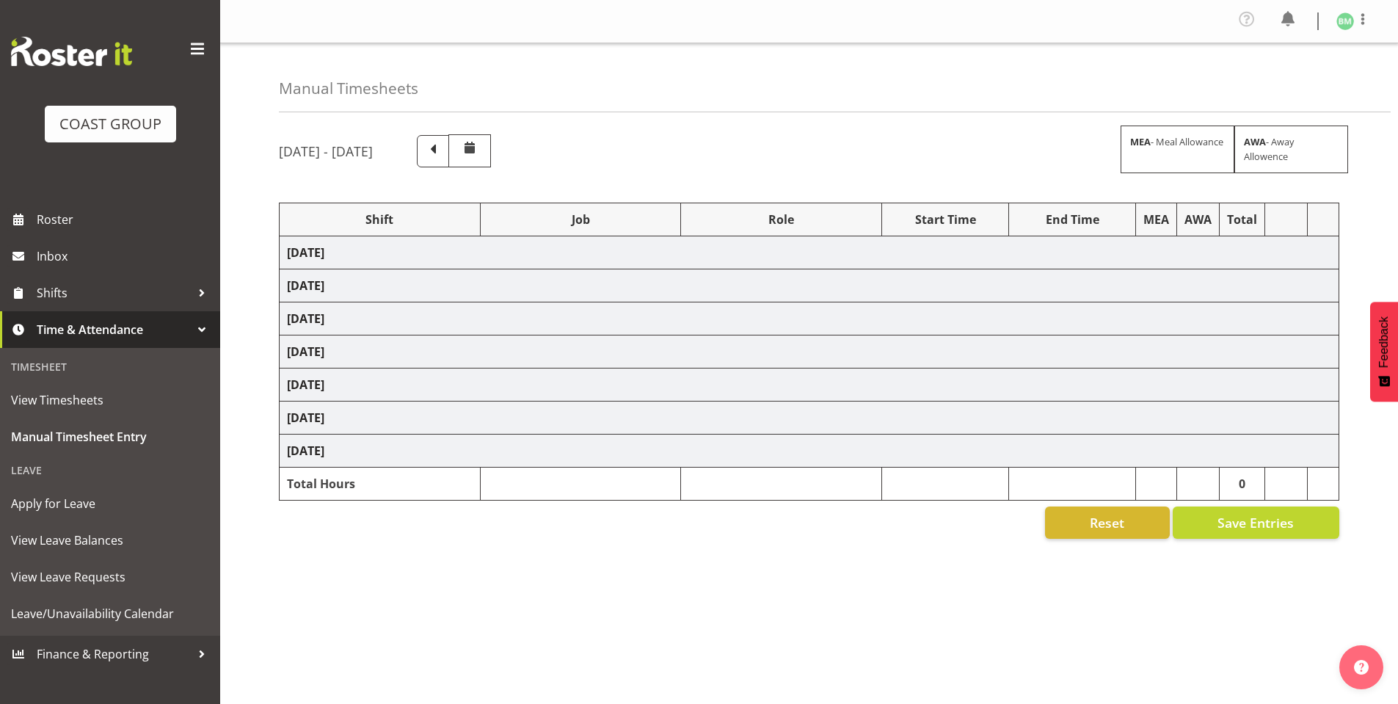
scroll to position [18, 0]
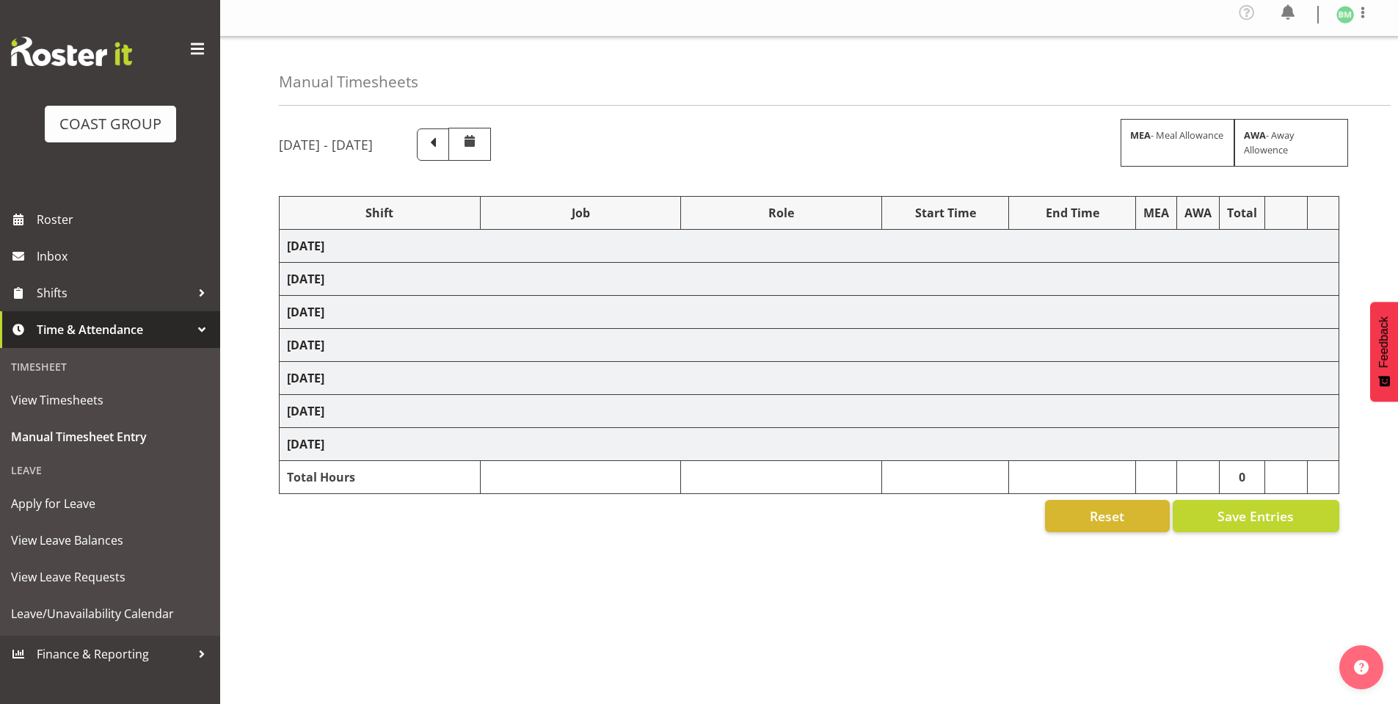
select select "6781"
select select "9464"
select select "6781"
select select "9464"
select select "6781"
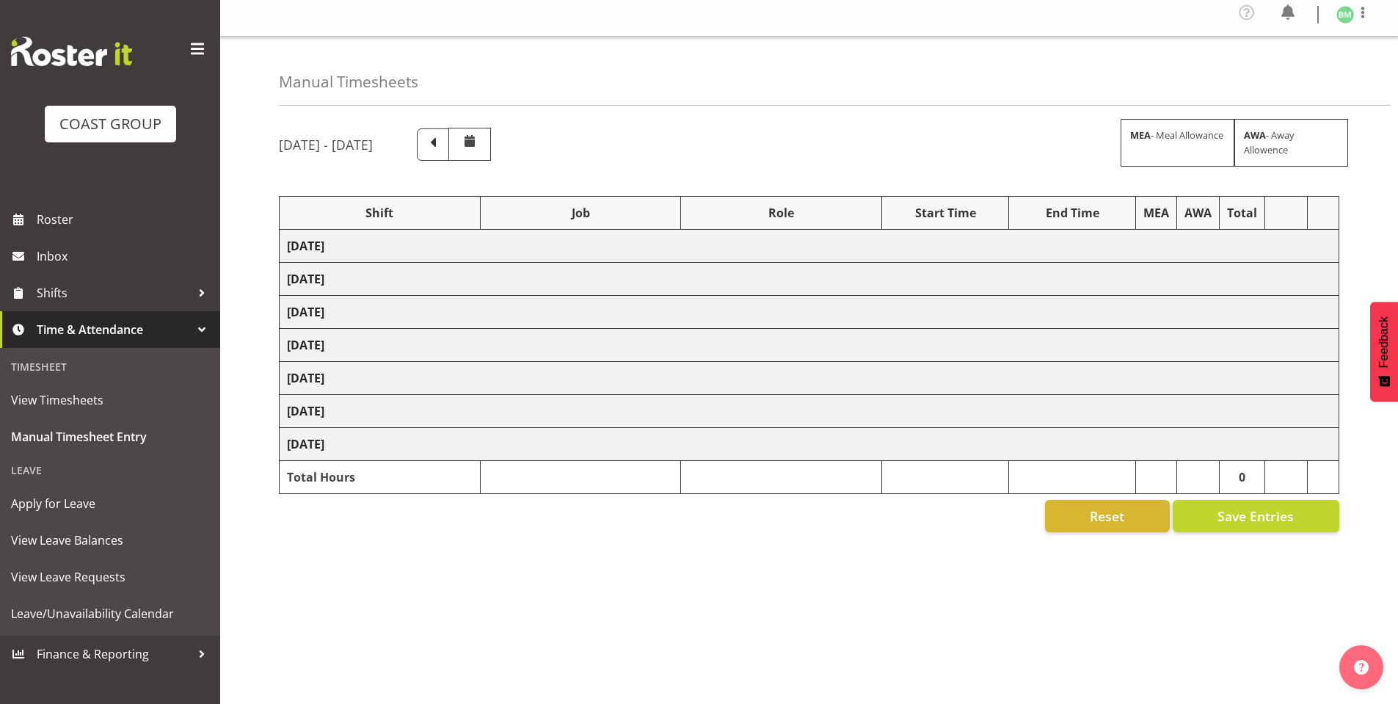
select select "9464"
select select "6781"
select select "9465"
select select "6781"
select select "9465"
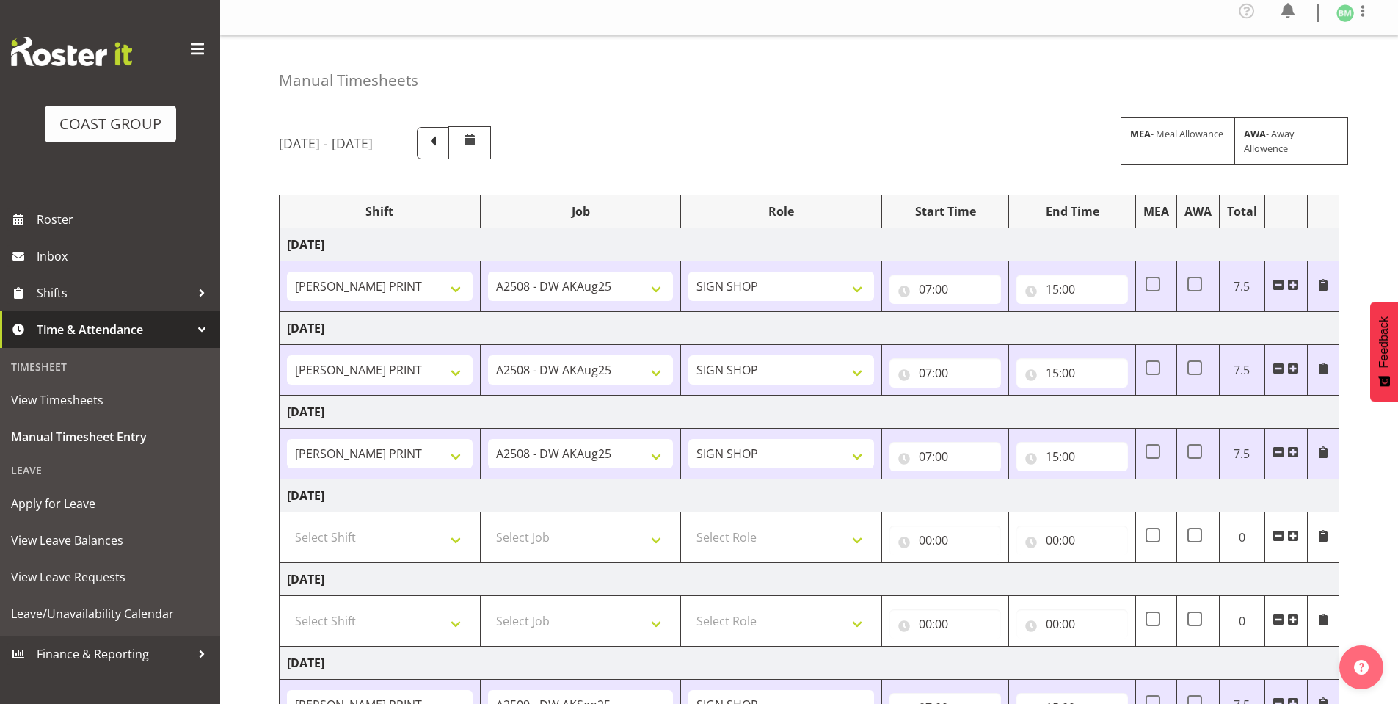
scroll to position [0, 0]
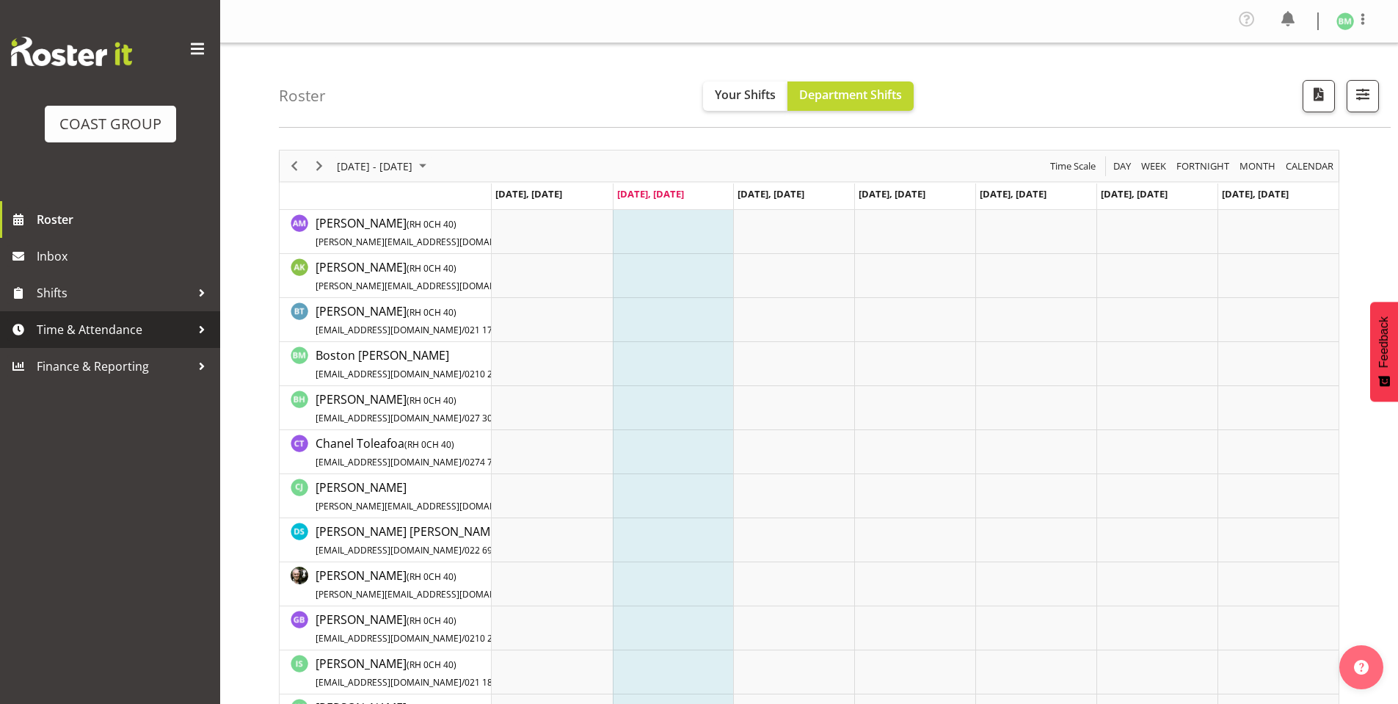
click at [107, 315] on link "Time & Attendance" at bounding box center [110, 329] width 220 height 37
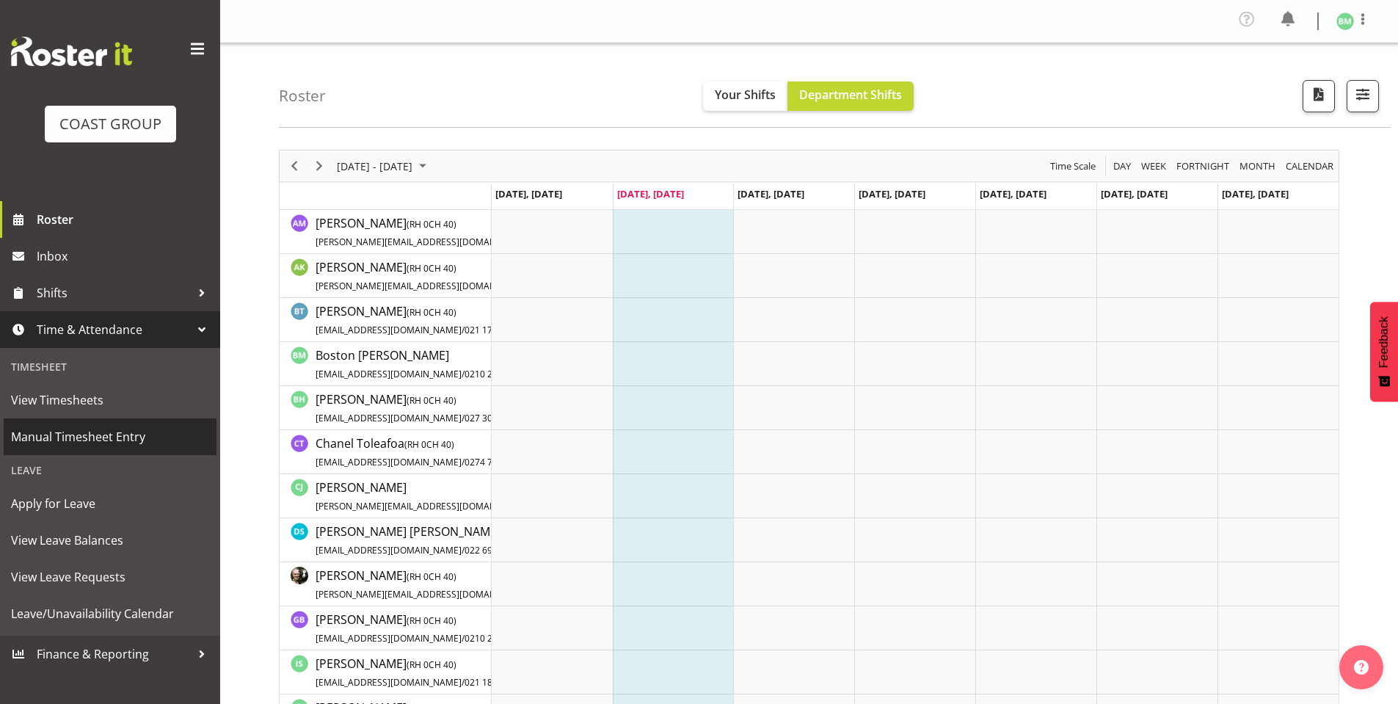
click at [73, 427] on span "Manual Timesheet Entry" at bounding box center [110, 437] width 198 height 22
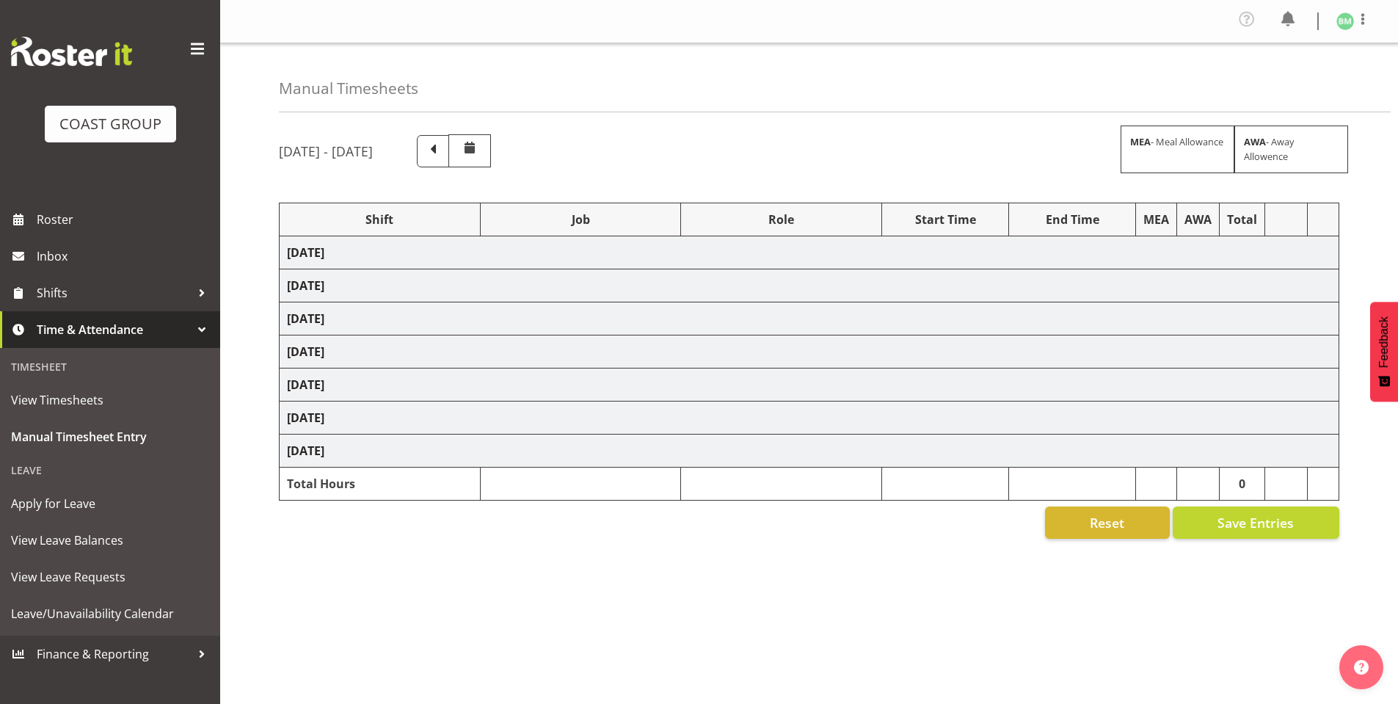
select select "6781"
select select "9464"
select select "6781"
select select "9464"
select select "6781"
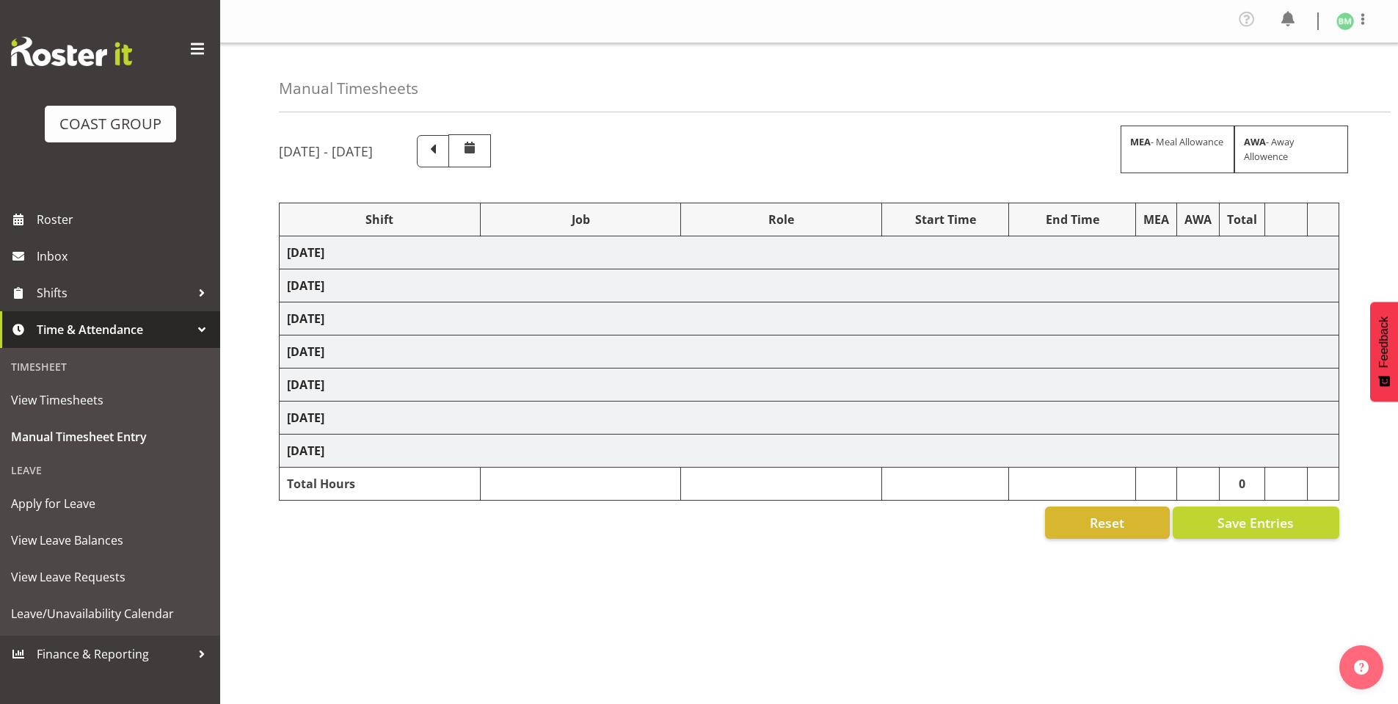
select select "9464"
select select "6781"
select select "9465"
select select "6781"
select select "9465"
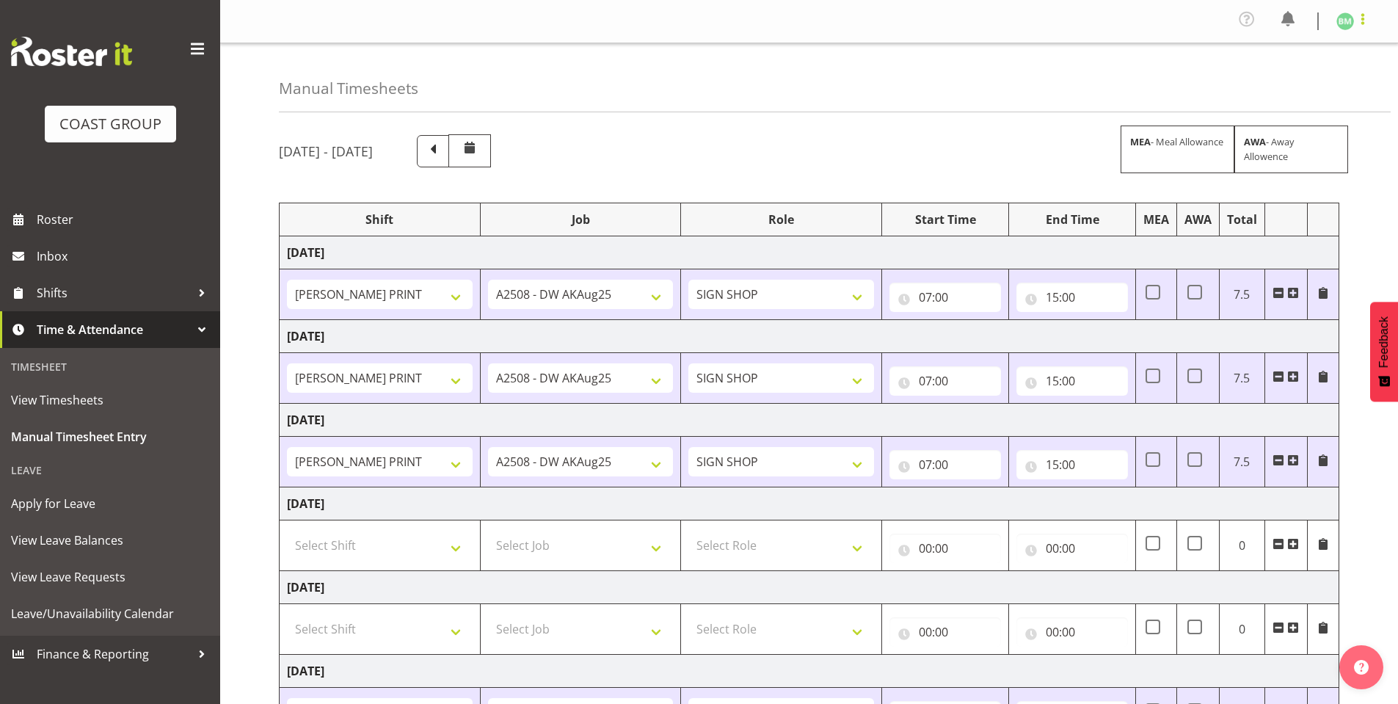
click at [1365, 25] on span at bounding box center [1363, 19] width 18 height 18
click at [1282, 75] on link "Log Out" at bounding box center [1300, 80] width 141 height 26
